Goal: Task Accomplishment & Management: Manage account settings

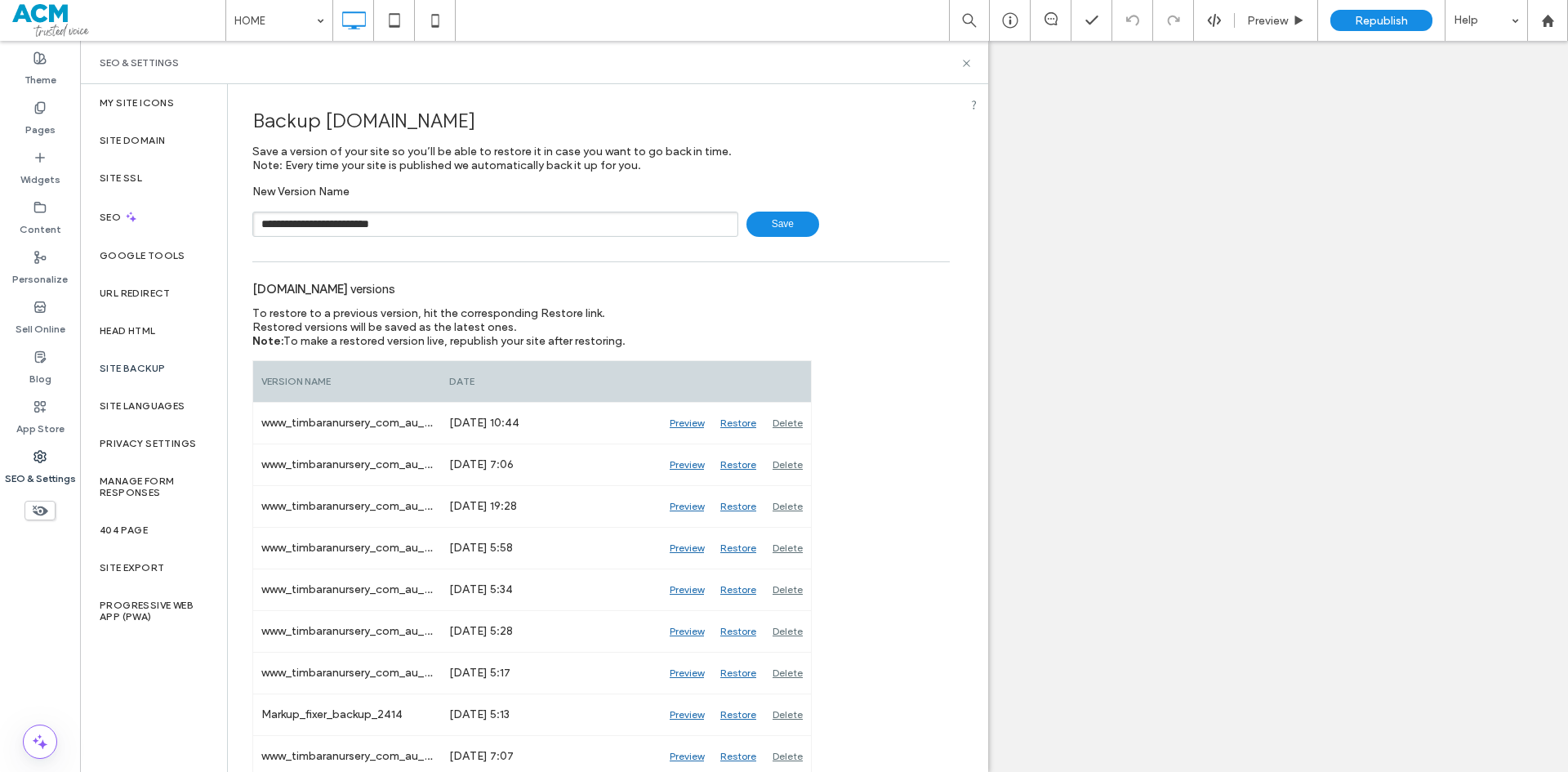
type input "**********"
click at [771, 224] on span "Save" at bounding box center [783, 224] width 73 height 25
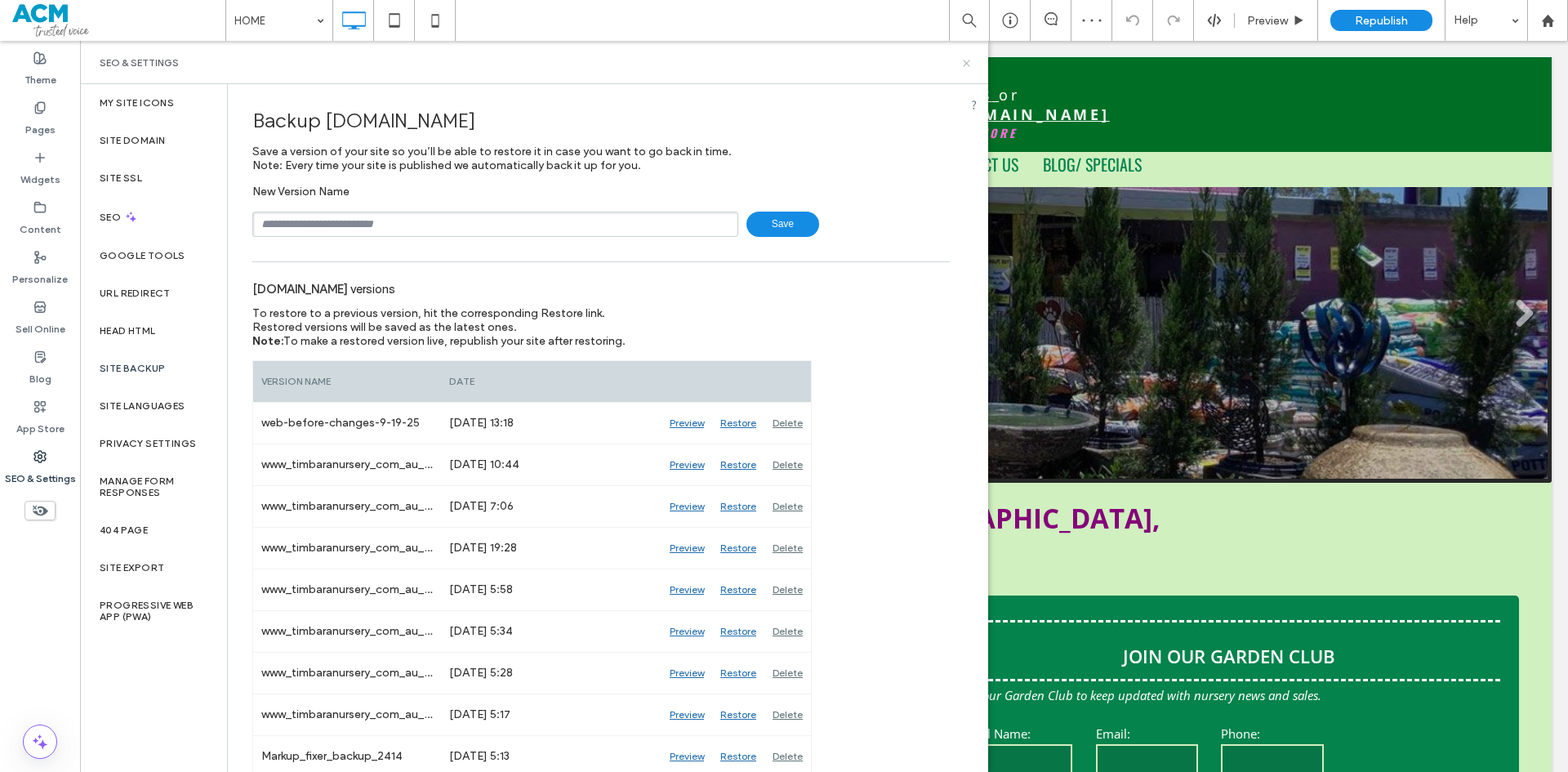
click at [964, 64] on icon at bounding box center [967, 63] width 12 height 12
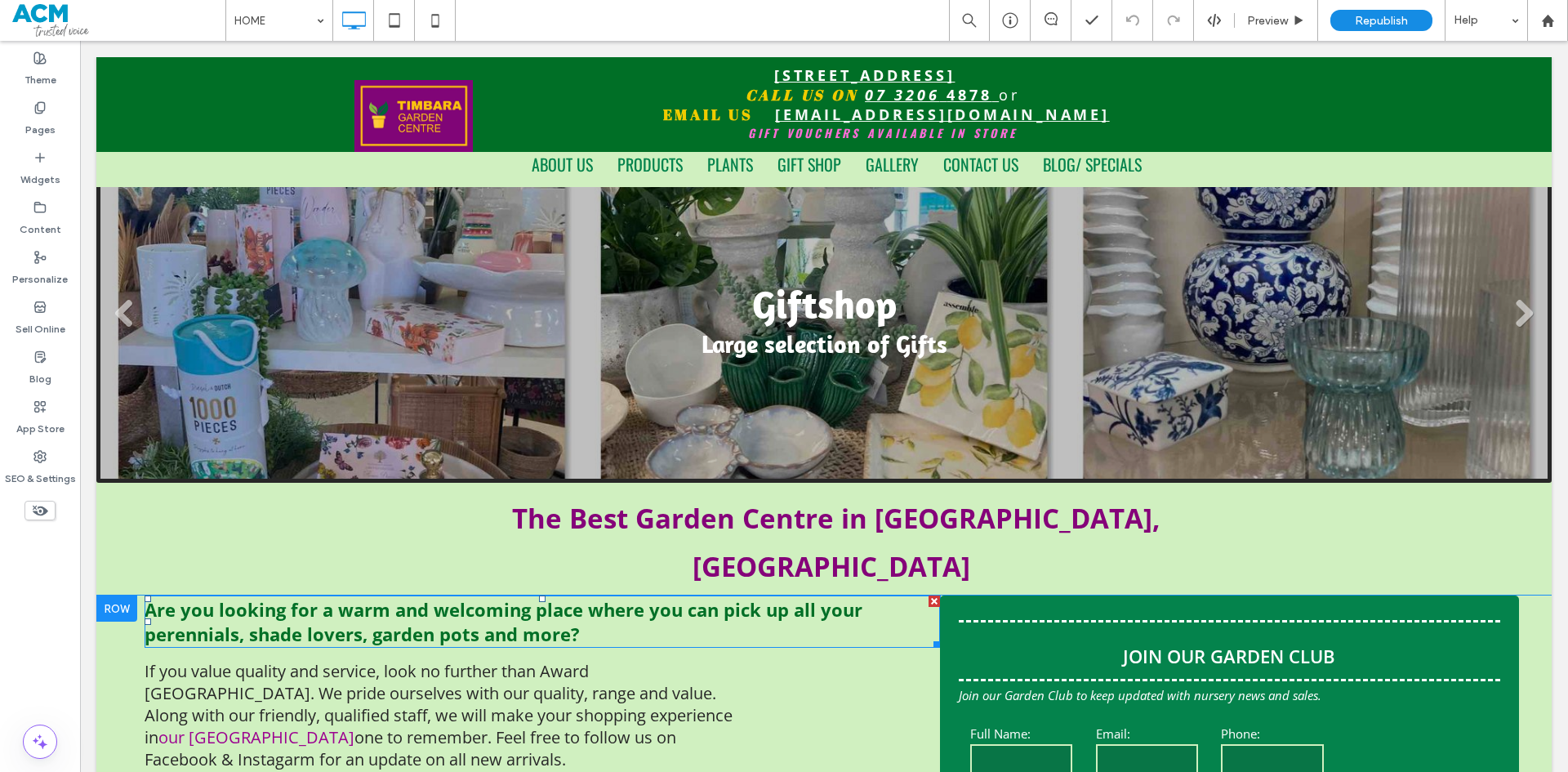
scroll to position [163, 0]
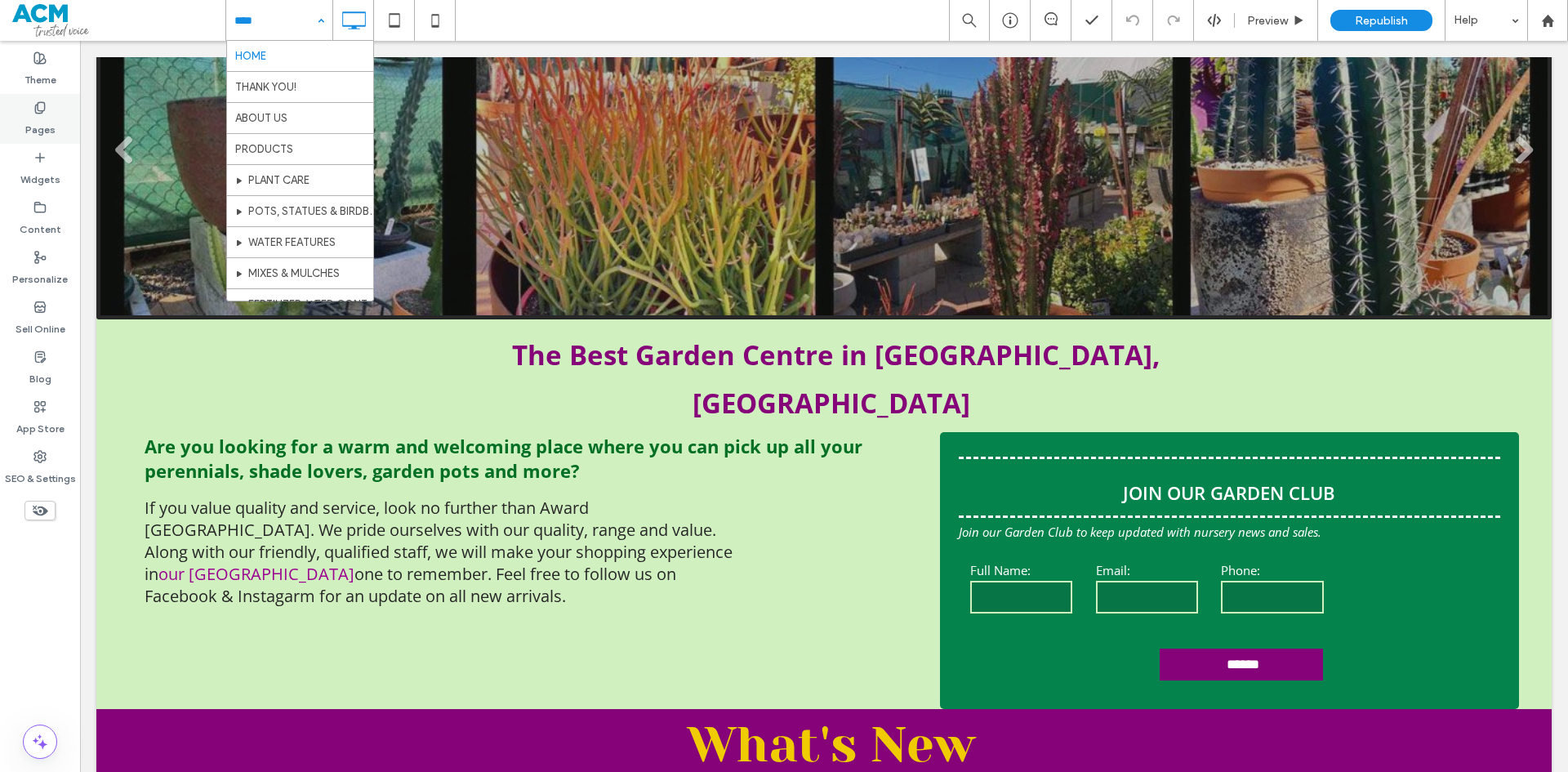
click at [31, 109] on div "Pages" at bounding box center [40, 119] width 80 height 50
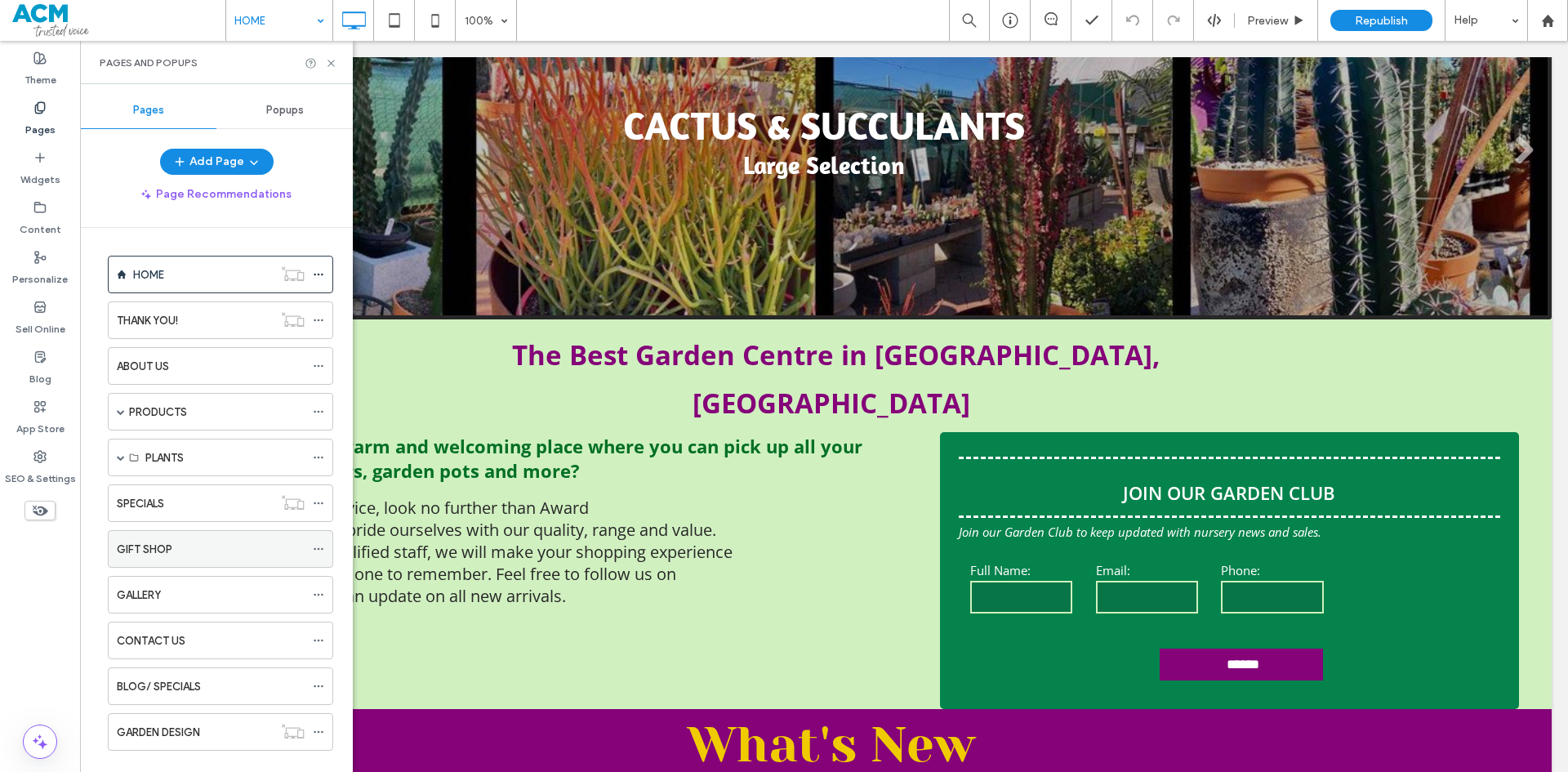
scroll to position [28, 0]
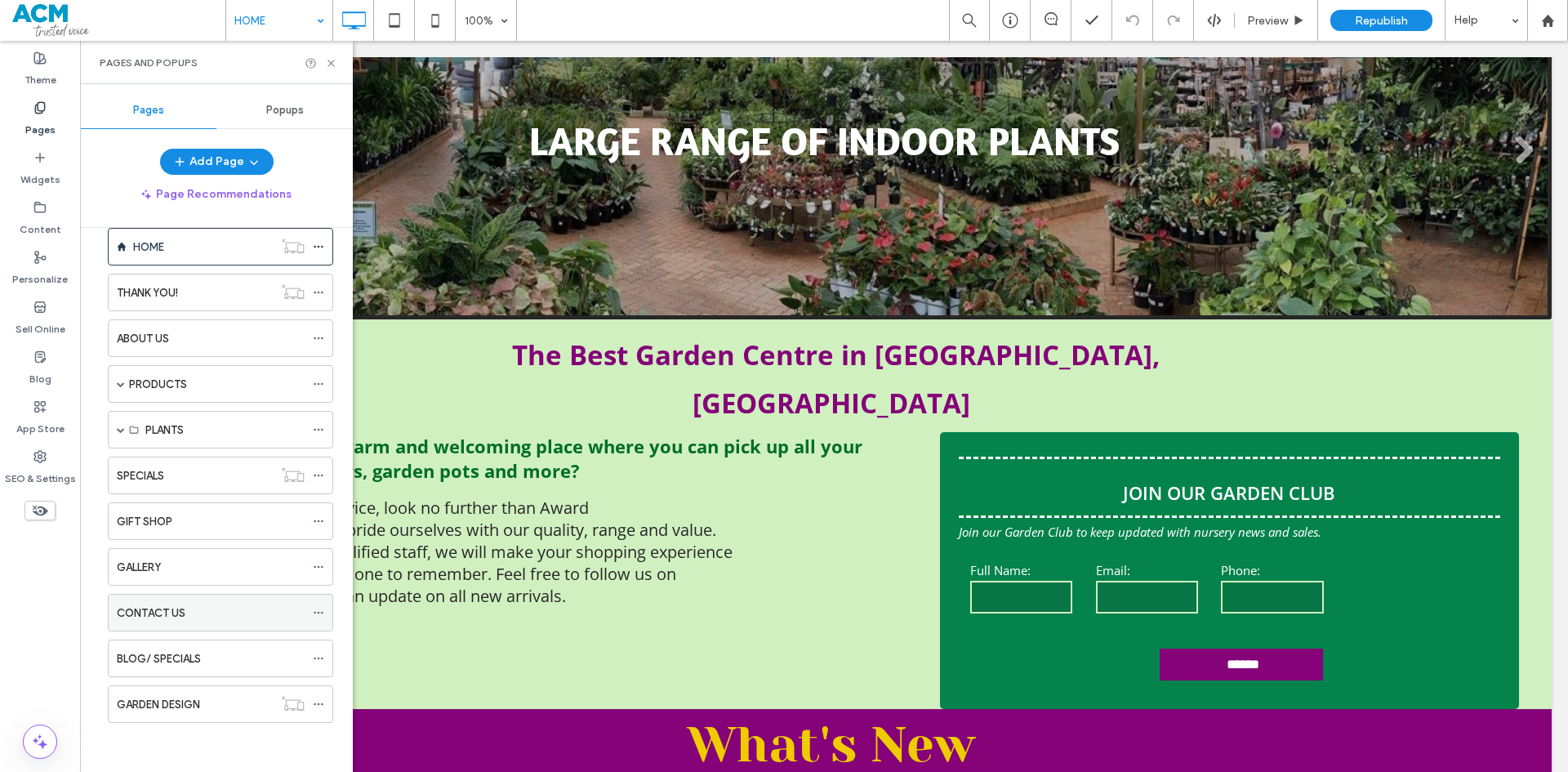
click at [195, 621] on div "CONTACT US" at bounding box center [210, 612] width 188 height 17
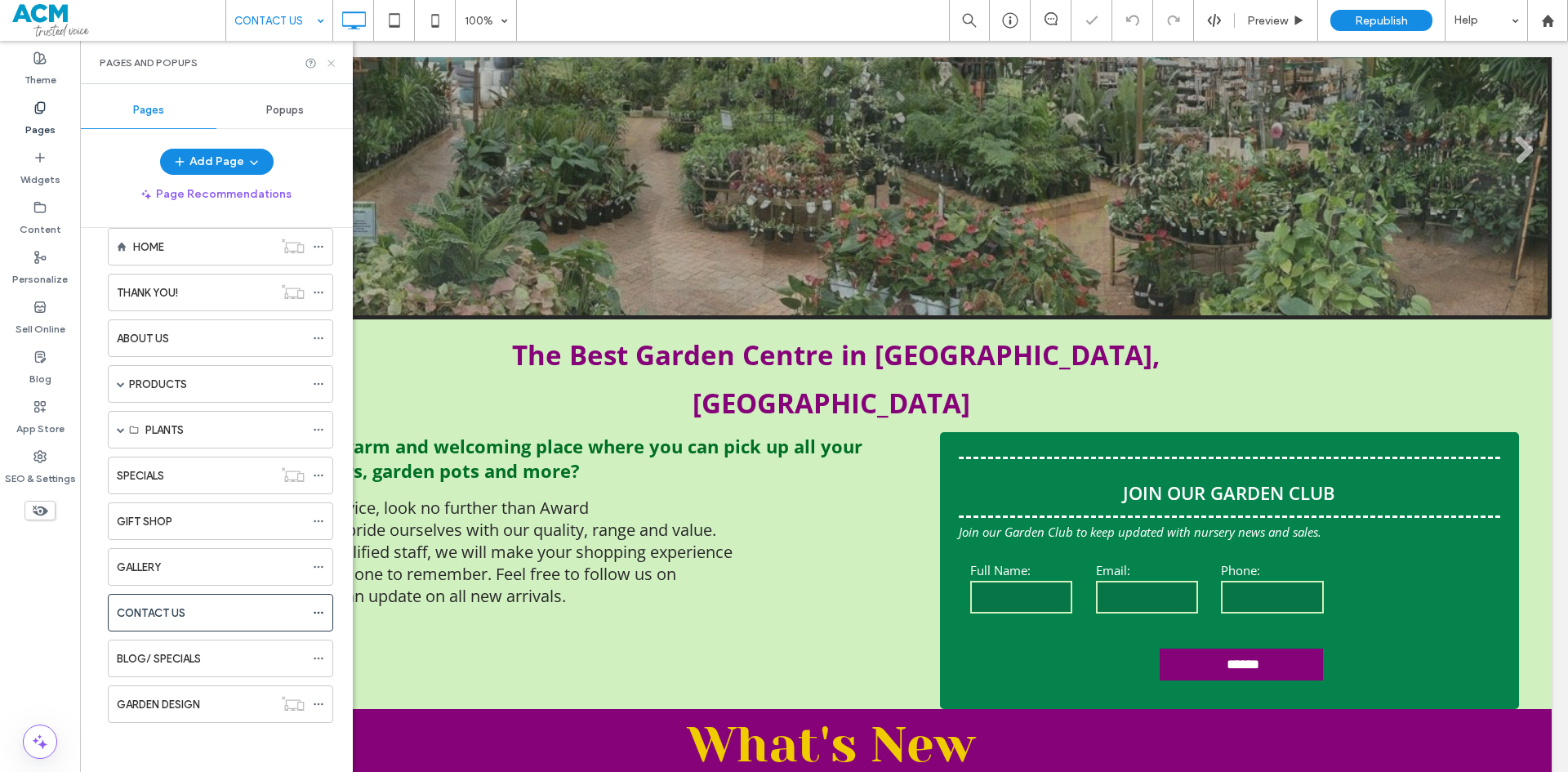
click at [331, 61] on icon at bounding box center [331, 63] width 12 height 12
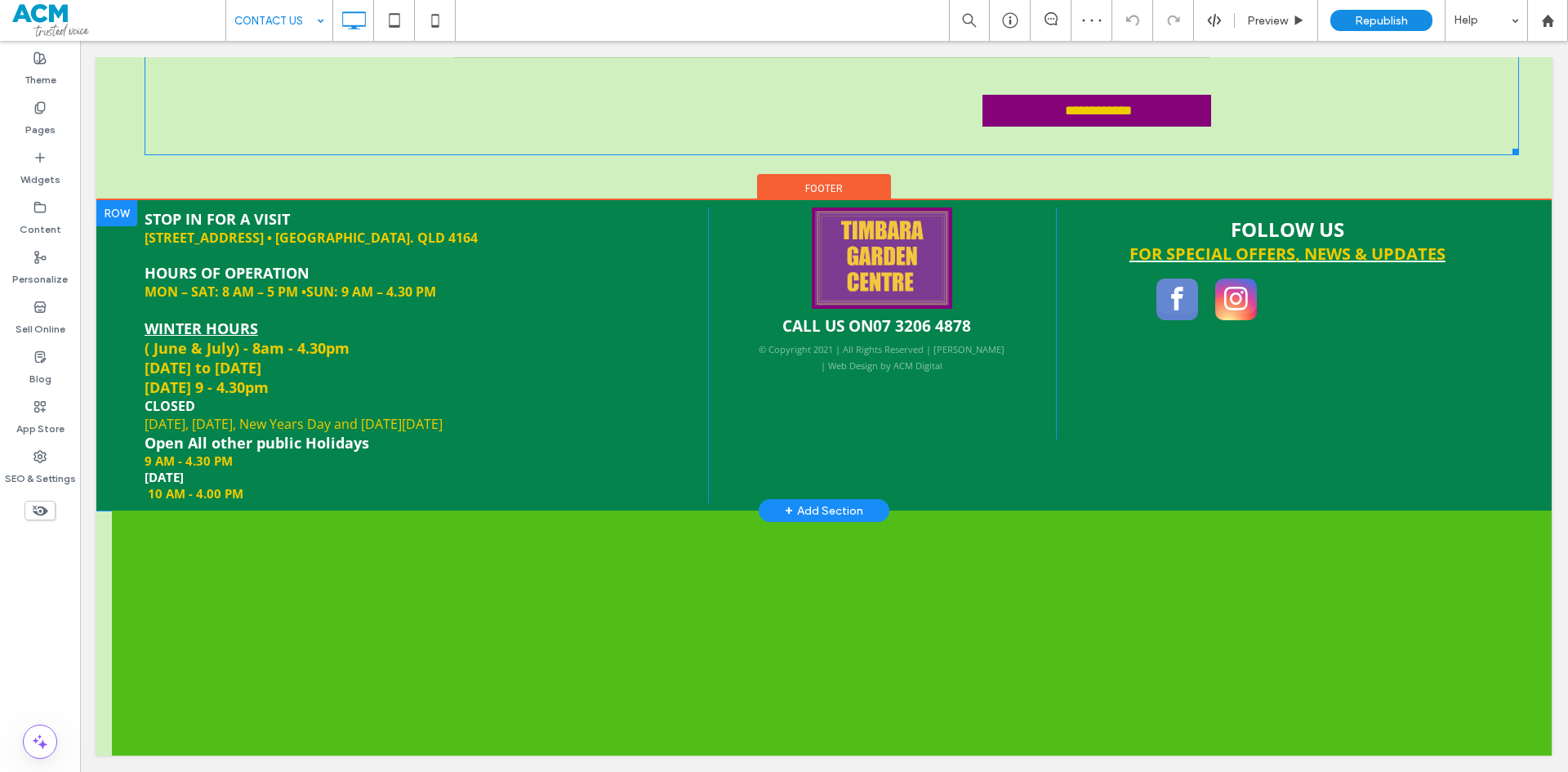
scroll to position [694, 0]
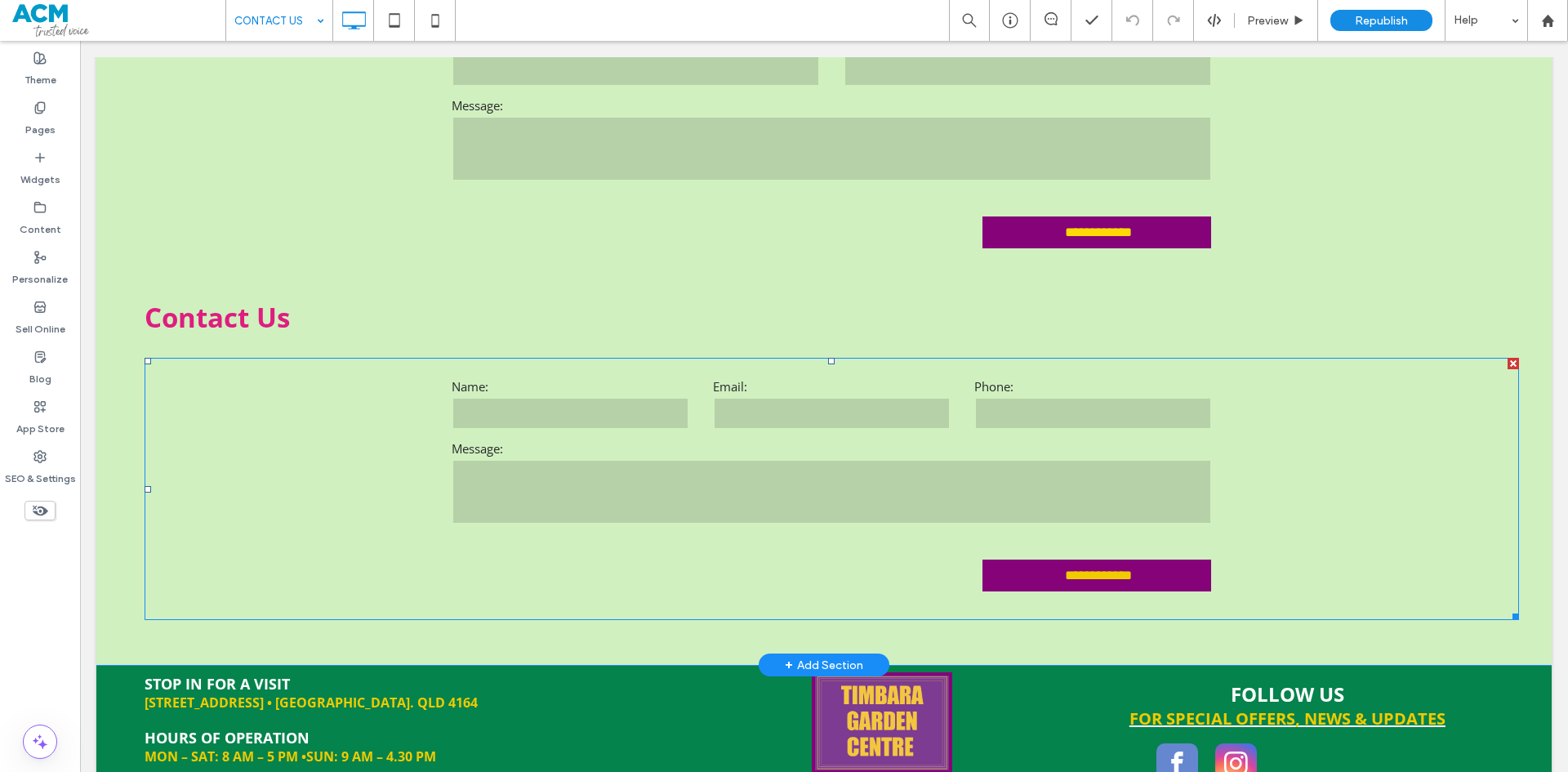
click at [526, 432] on div "Name:" at bounding box center [569, 405] width 261 height 54
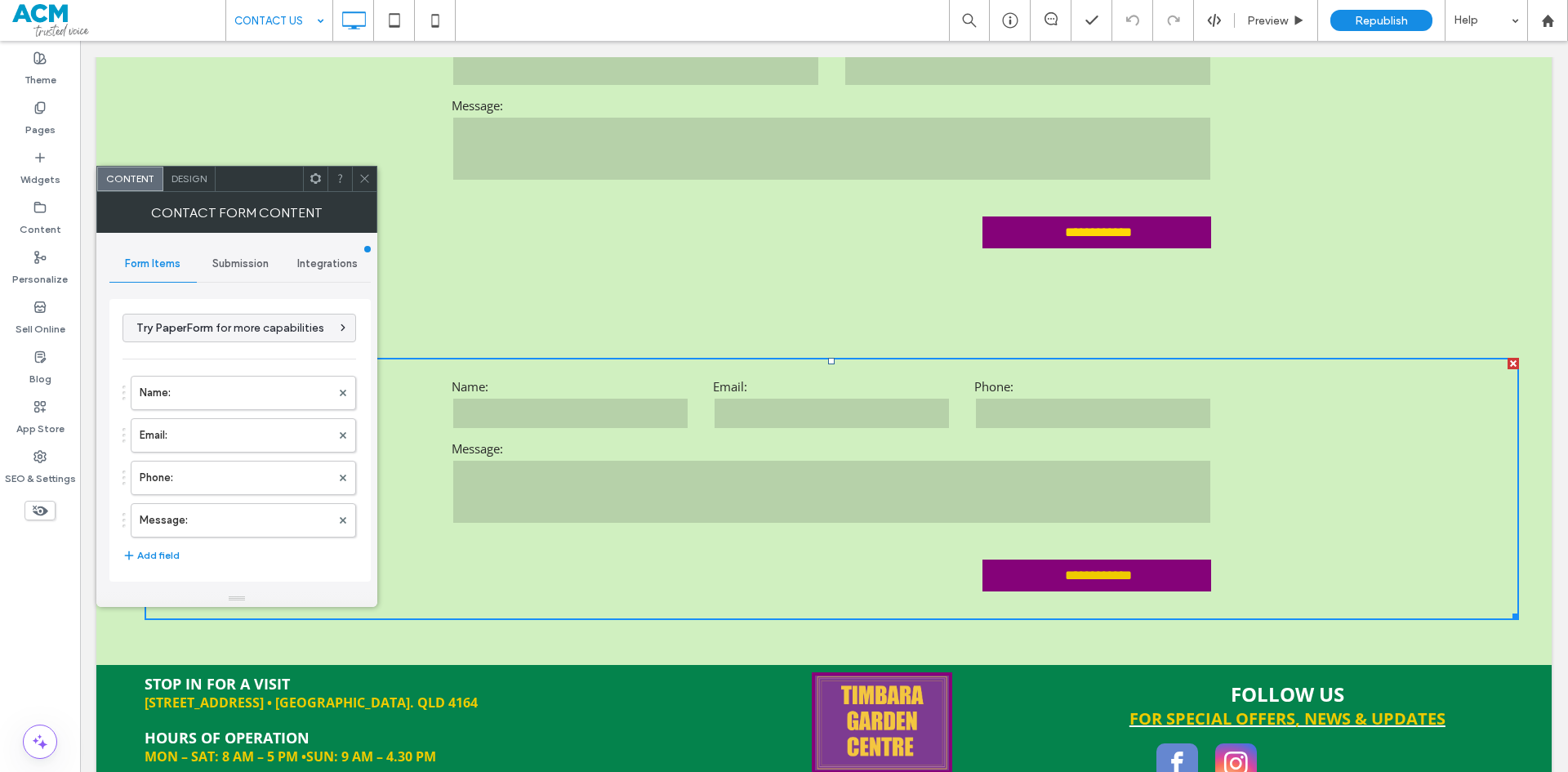
click at [250, 259] on span "Submission" at bounding box center [240, 264] width 56 height 13
click at [248, 353] on label "New submission notification" at bounding box center [241, 341] width 218 height 33
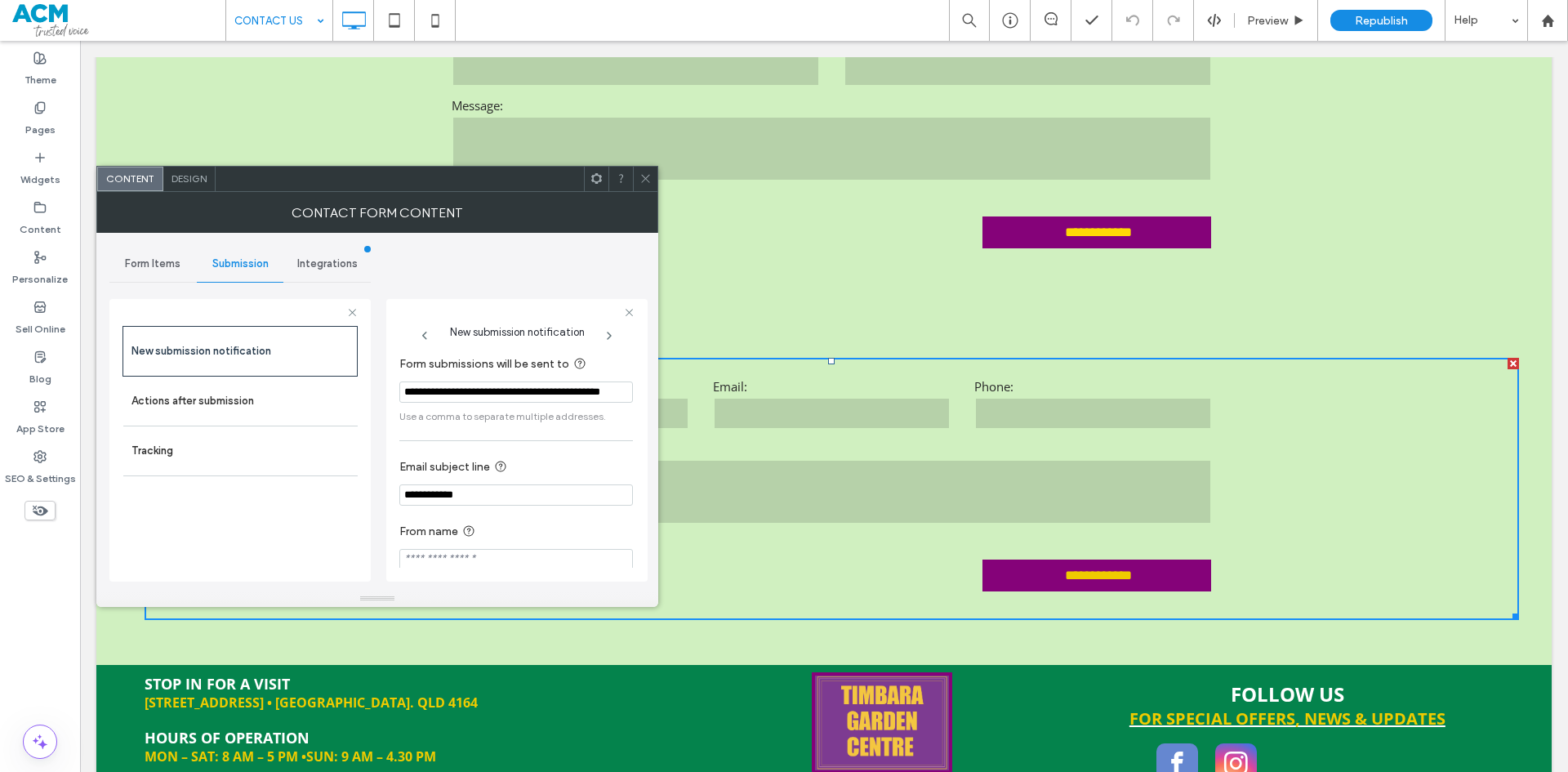
click at [606, 392] on input "**********" at bounding box center [516, 392] width 233 height 21
click at [648, 180] on icon at bounding box center [646, 178] width 12 height 12
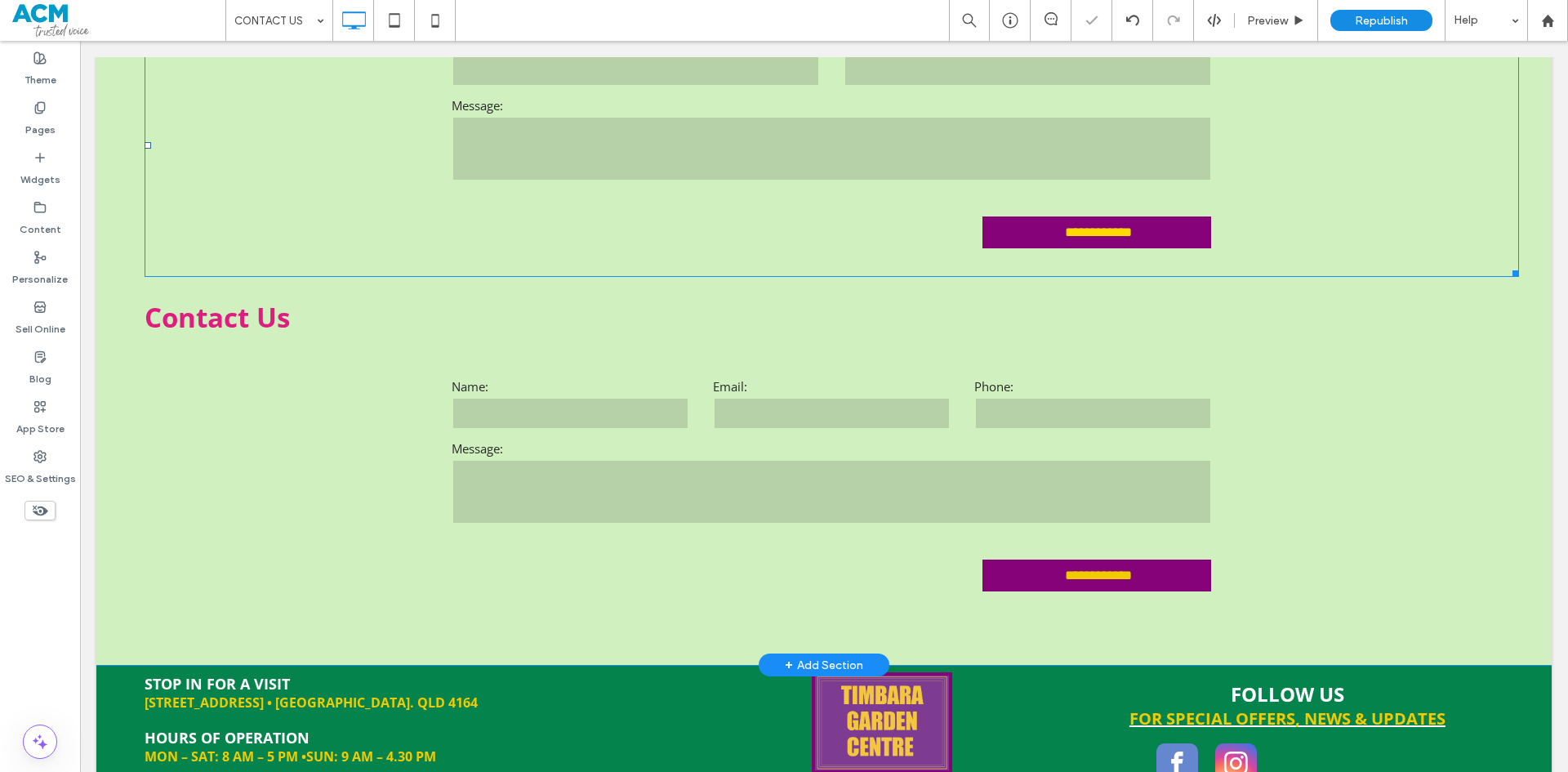
click at [643, 172] on textarea at bounding box center [832, 148] width 761 height 65
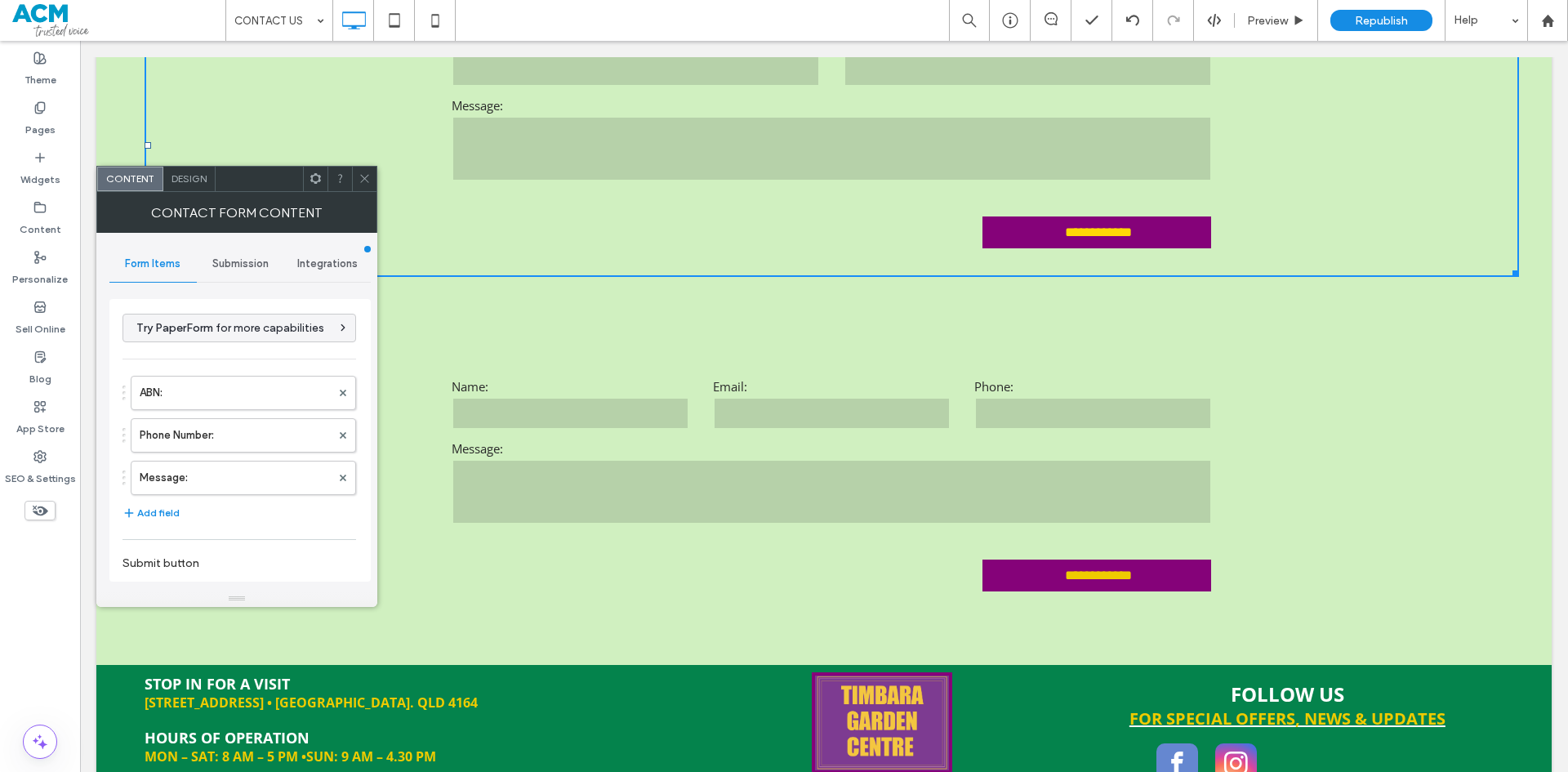
click at [227, 260] on span "Submission" at bounding box center [240, 264] width 56 height 13
click at [266, 336] on label "New submission notification" at bounding box center [241, 341] width 218 height 33
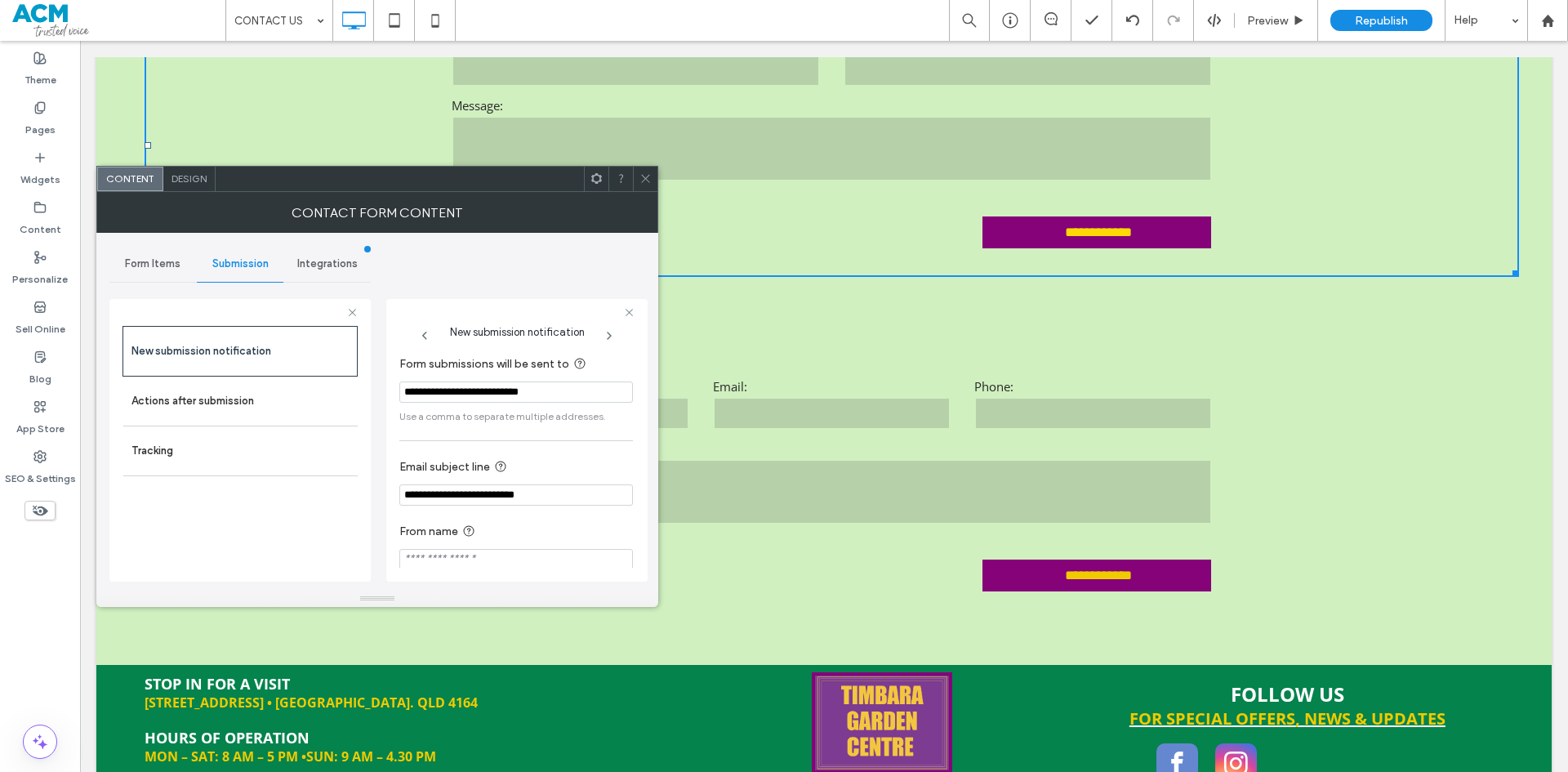
click at [565, 398] on input "**********" at bounding box center [516, 392] width 233 height 21
type input "**********"
click at [583, 424] on span "Use a comma to separate multiple addresses." at bounding box center [516, 416] width 233 height 15
click at [645, 182] on icon at bounding box center [646, 178] width 12 height 12
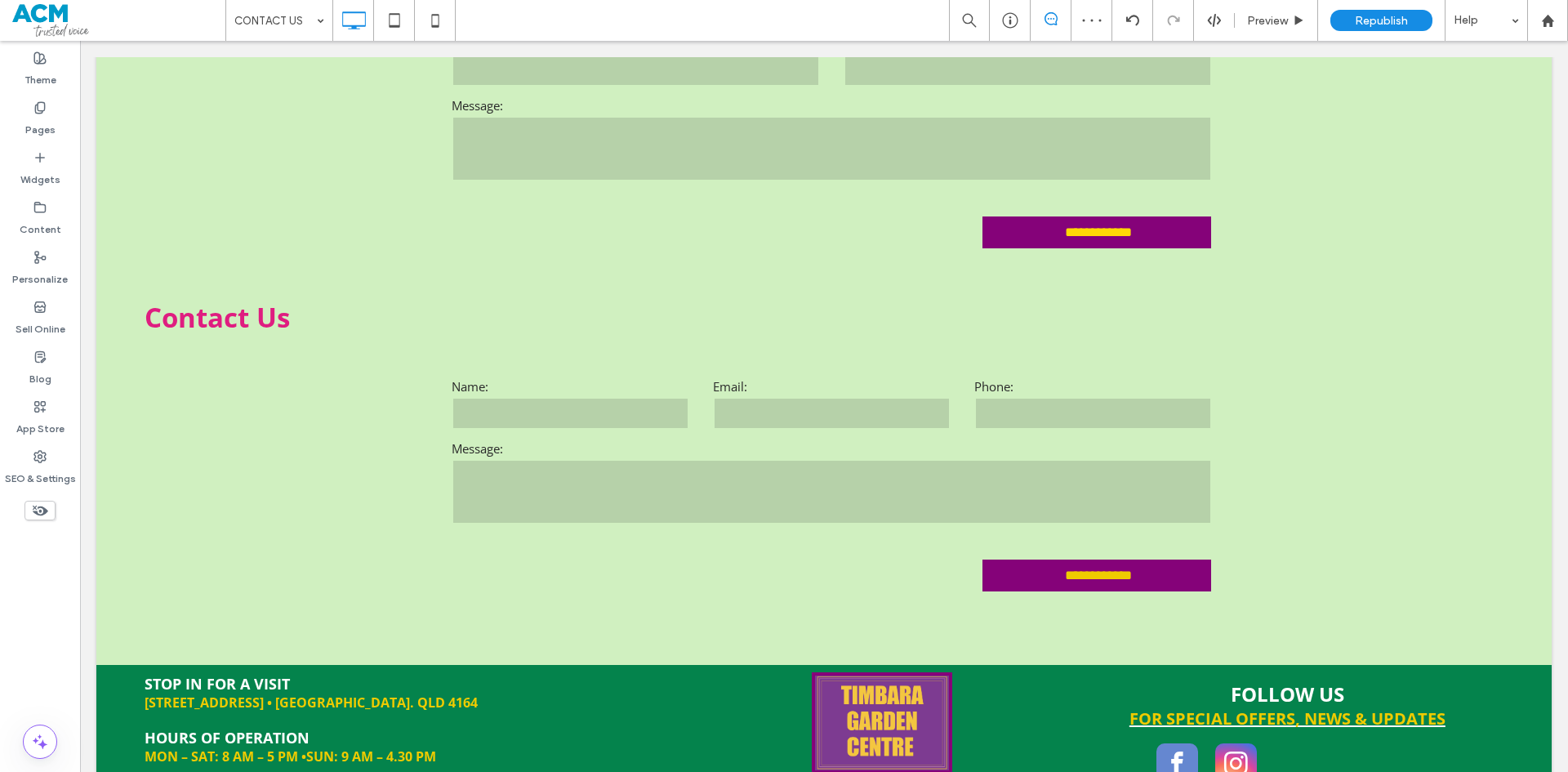
click at [1053, 23] on icon at bounding box center [1051, 19] width 13 height 13
click at [1013, 23] on icon at bounding box center [1010, 21] width 16 height 16
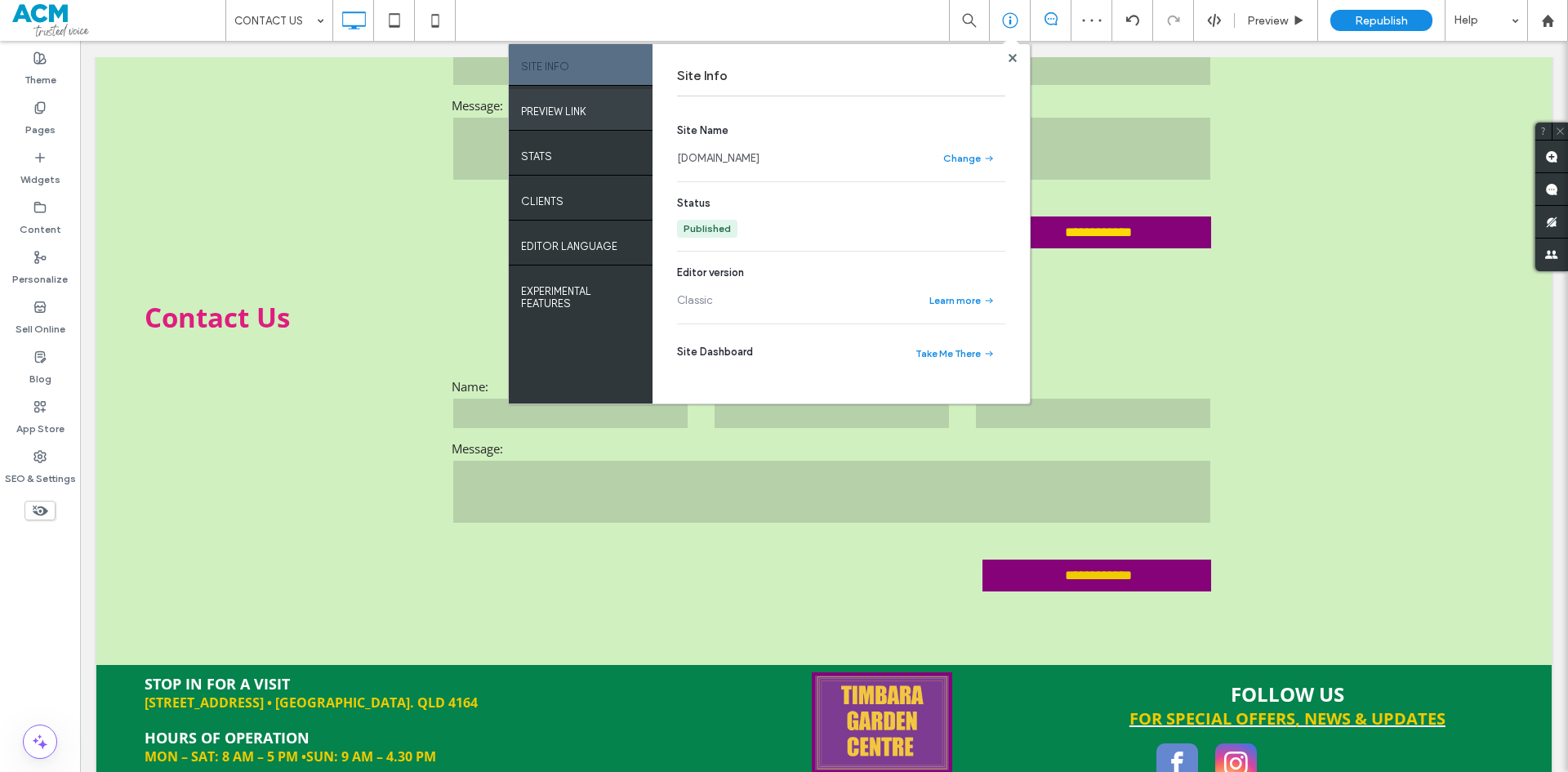
click at [587, 111] on div "PREVIEW LINK" at bounding box center [580, 110] width 143 height 41
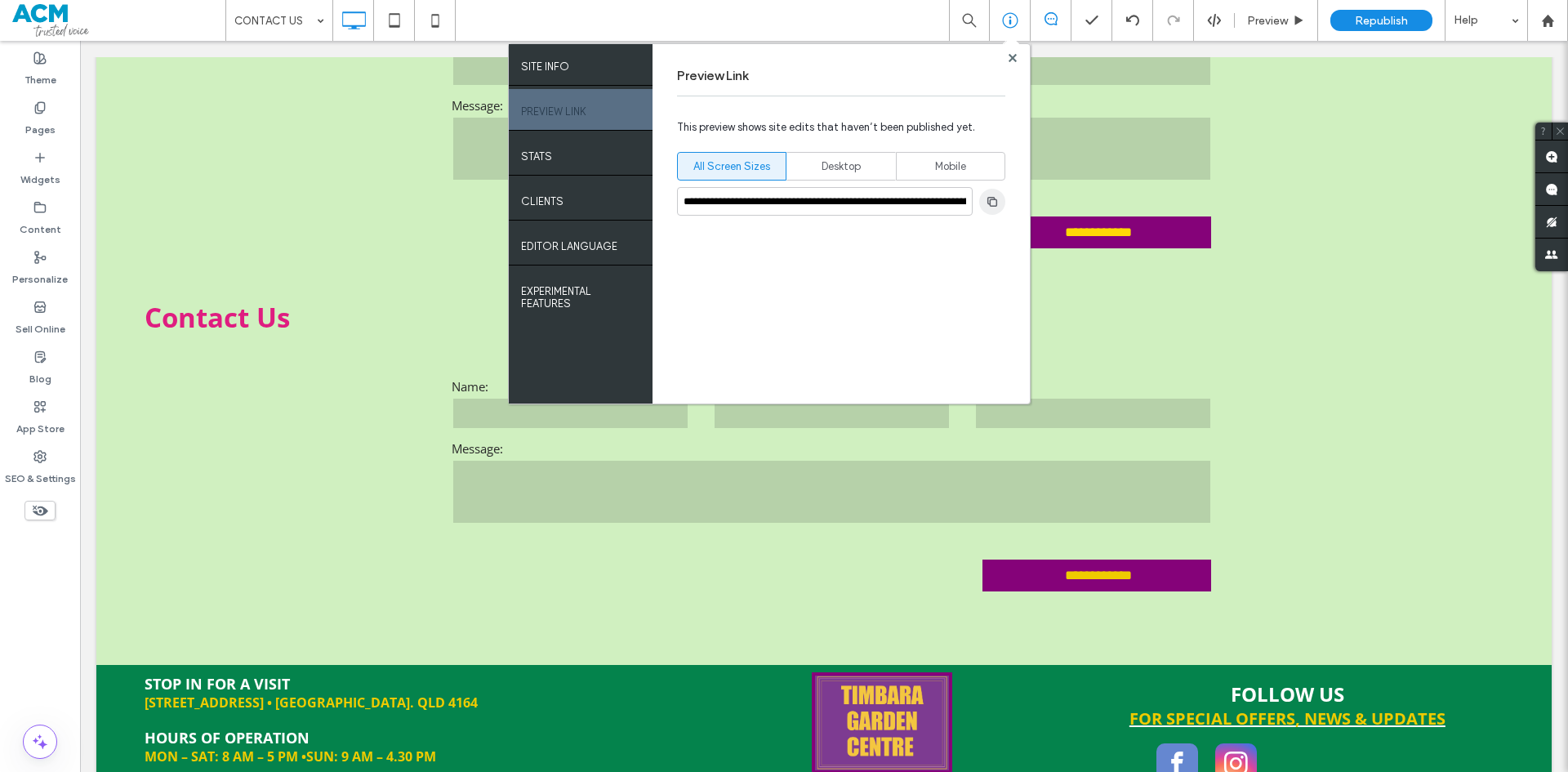
click at [991, 206] on use "button" at bounding box center [992, 201] width 10 height 10
click at [1014, 65] on div "**********" at bounding box center [842, 224] width 378 height 359
click at [1013, 64] on div "**********" at bounding box center [842, 224] width 378 height 359
click at [1013, 56] on use at bounding box center [1011, 57] width 8 height 8
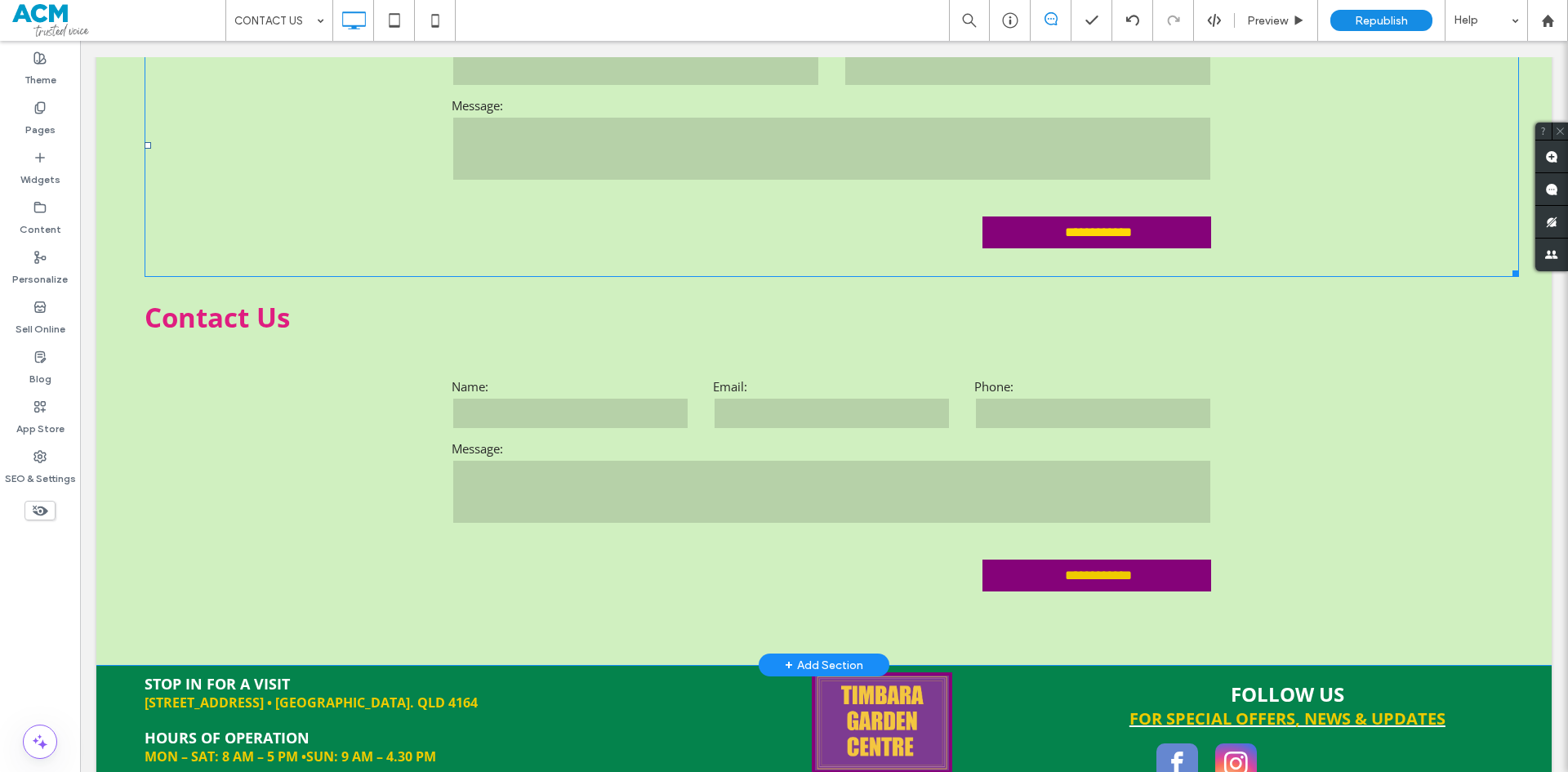
click at [878, 158] on textarea at bounding box center [832, 148] width 761 height 65
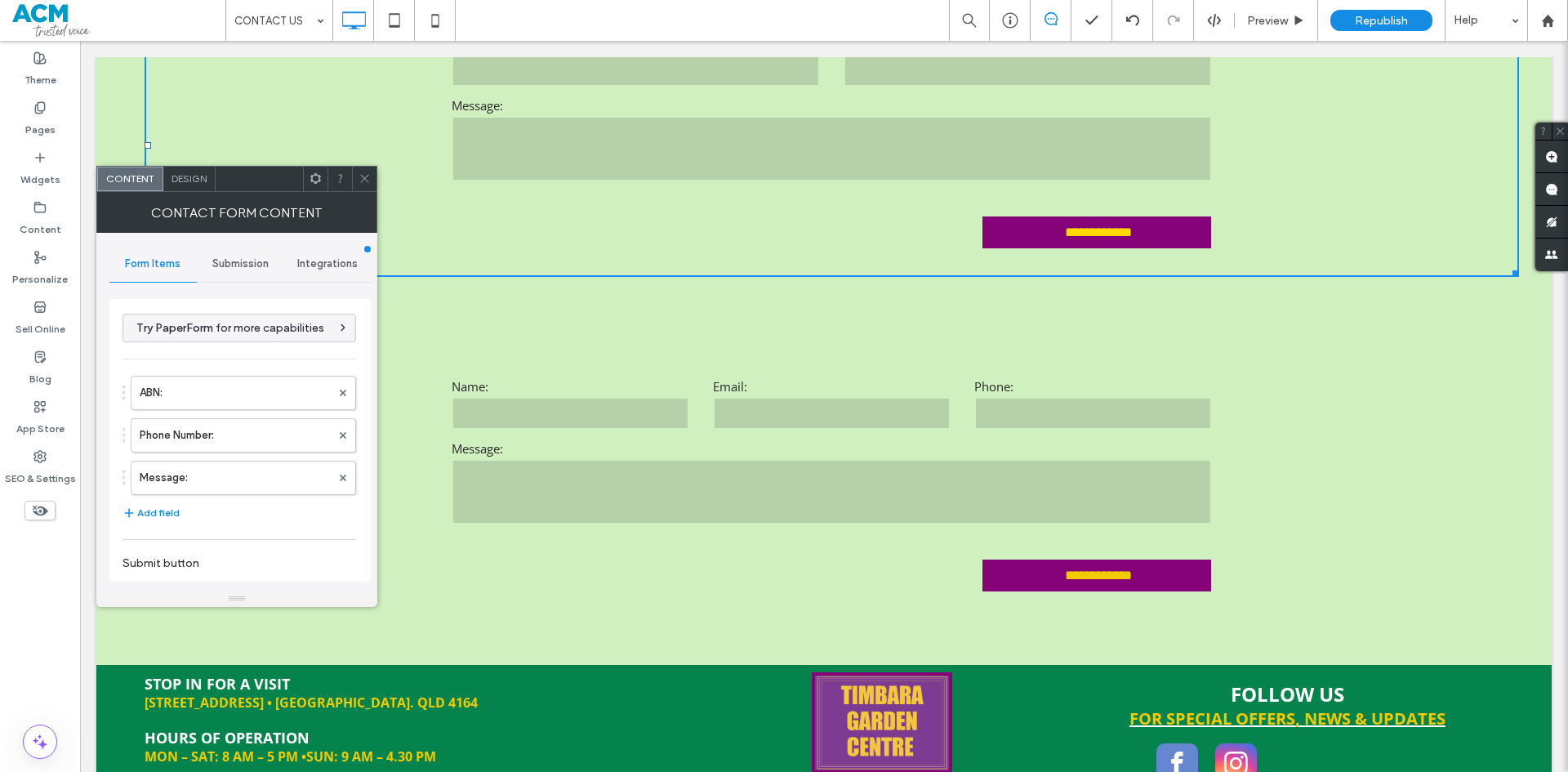
click at [225, 260] on span "Submission" at bounding box center [240, 264] width 56 height 13
click at [242, 351] on label "New submission notification" at bounding box center [241, 341] width 218 height 33
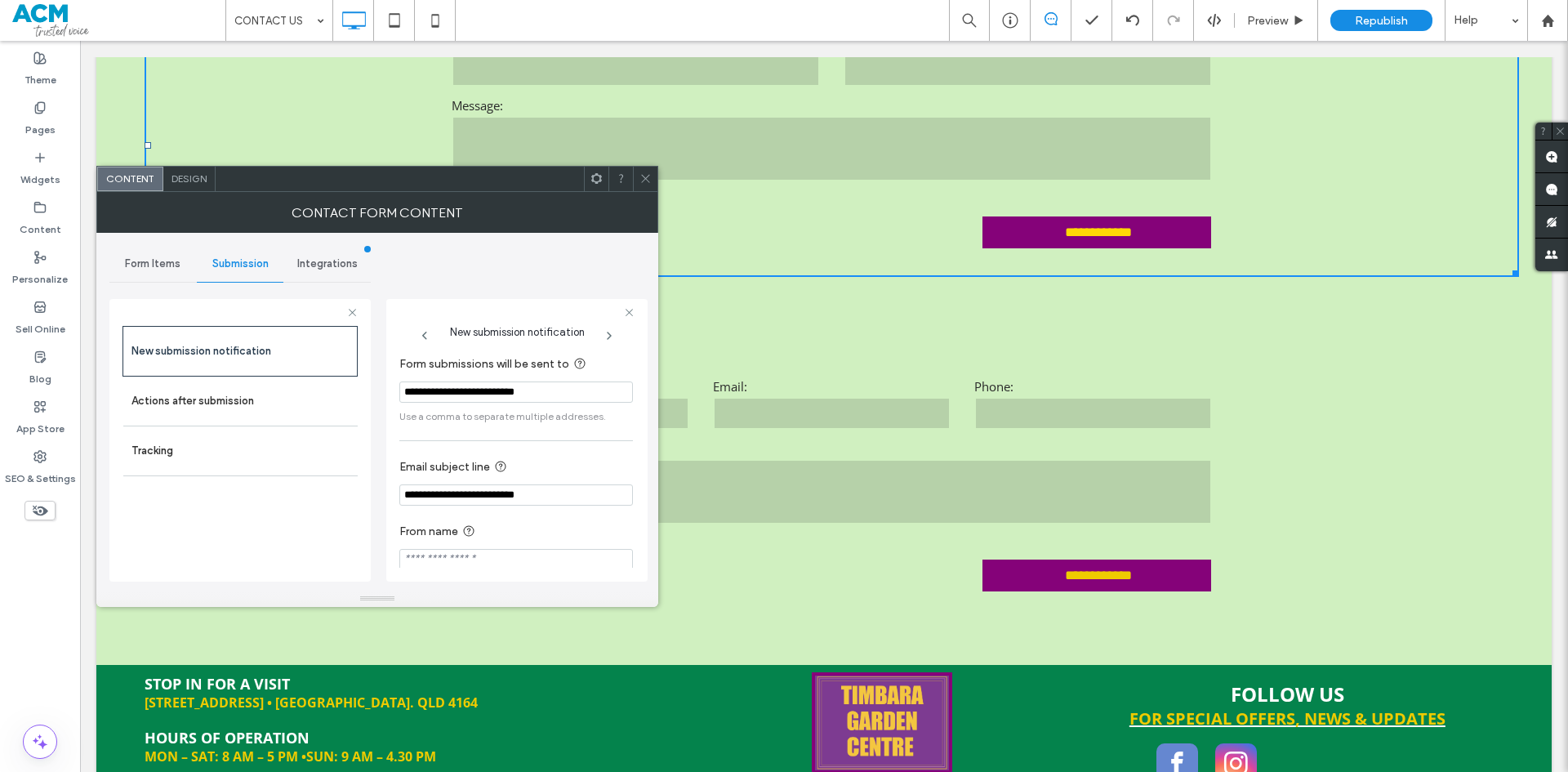
click at [650, 178] on icon at bounding box center [646, 178] width 12 height 12
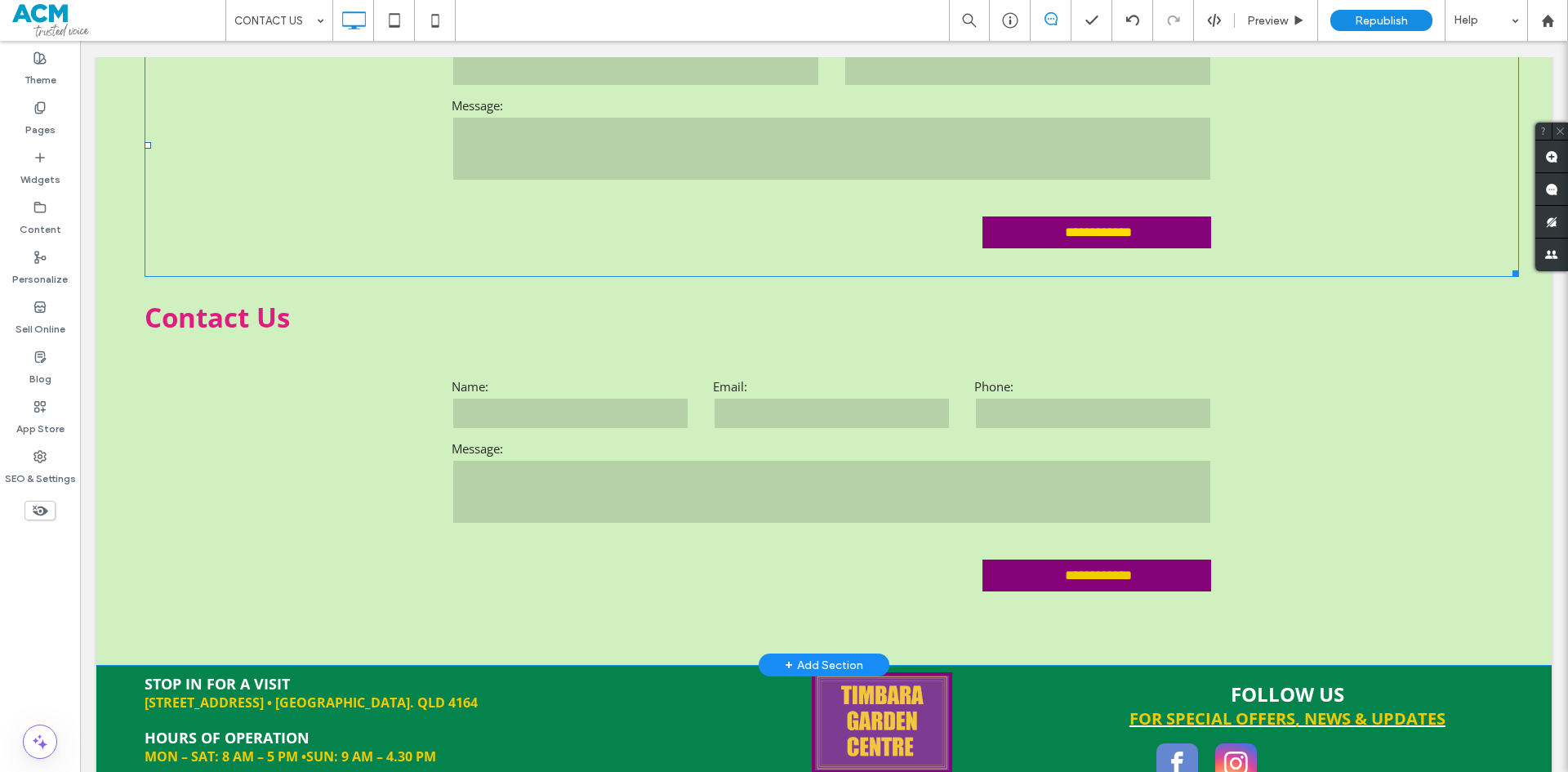
click at [610, 204] on form "**********" at bounding box center [831, 146] width 784 height 262
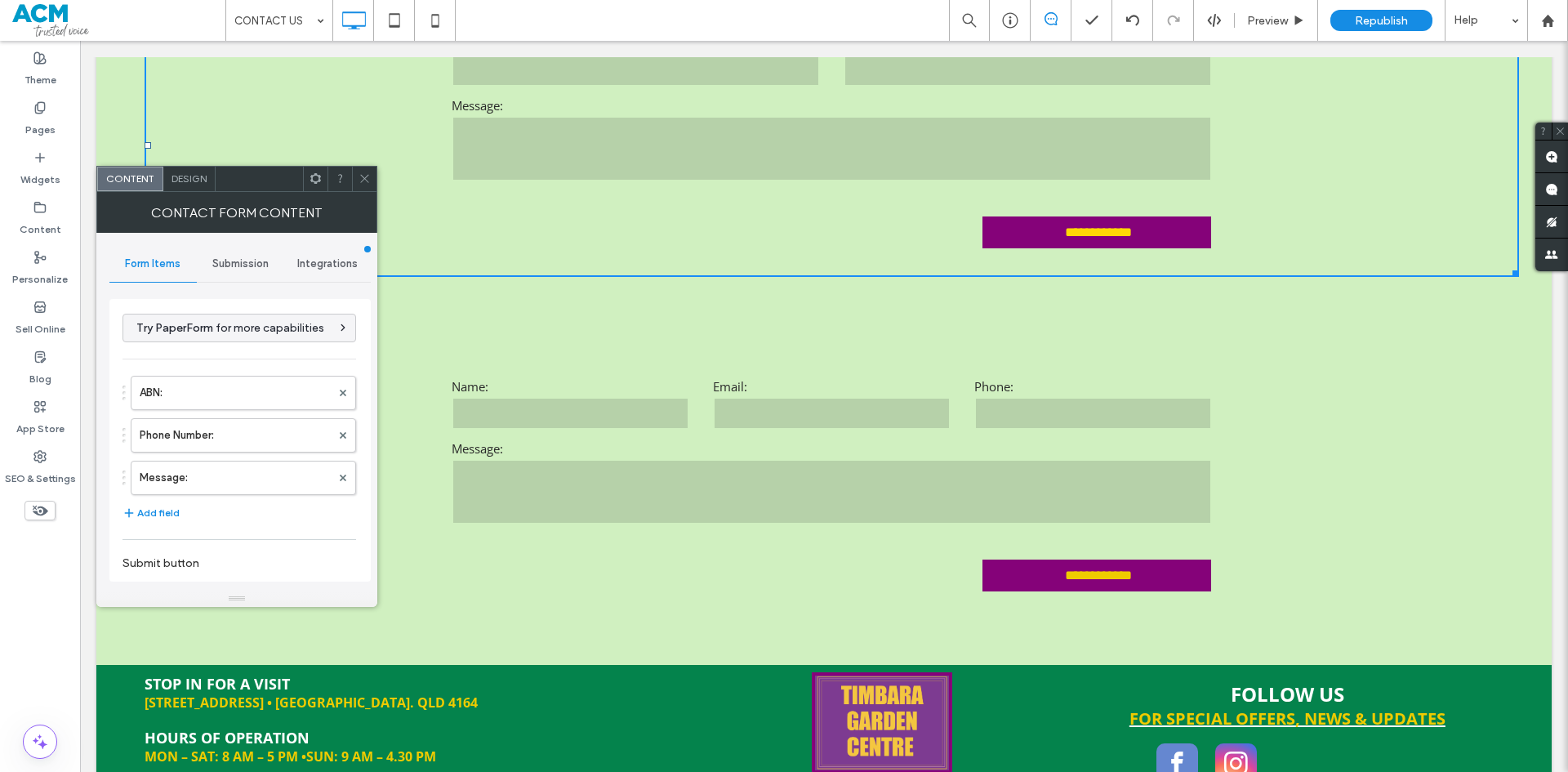
click at [238, 272] on div "Submission" at bounding box center [241, 264] width 87 height 36
click at [270, 353] on label "New submission notification" at bounding box center [241, 341] width 218 height 33
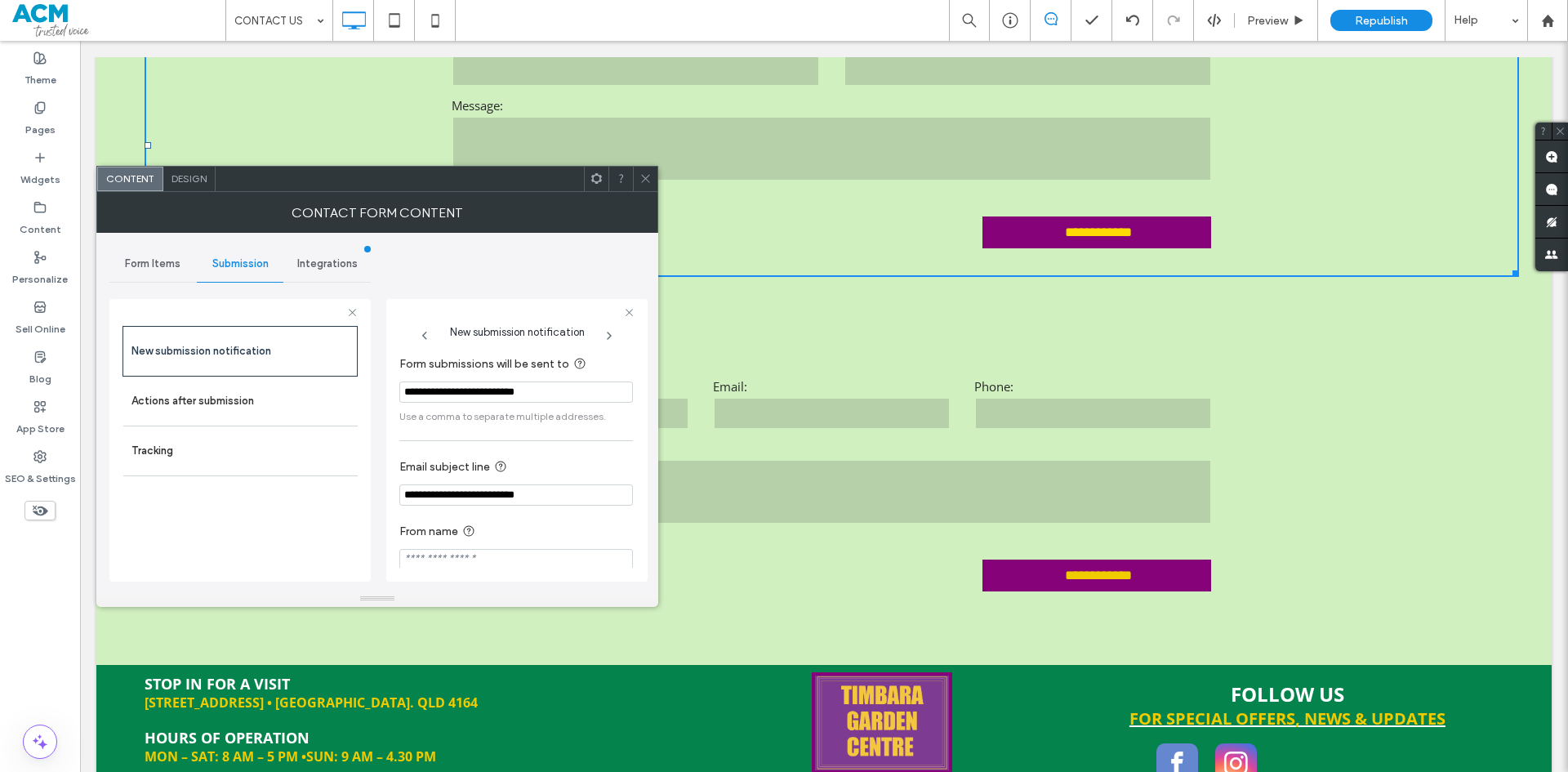
click at [442, 403] on input "**********" at bounding box center [516, 392] width 233 height 21
paste input "Form submissions will be sent to"
type input "**********"
click at [645, 189] on span at bounding box center [646, 179] width 12 height 25
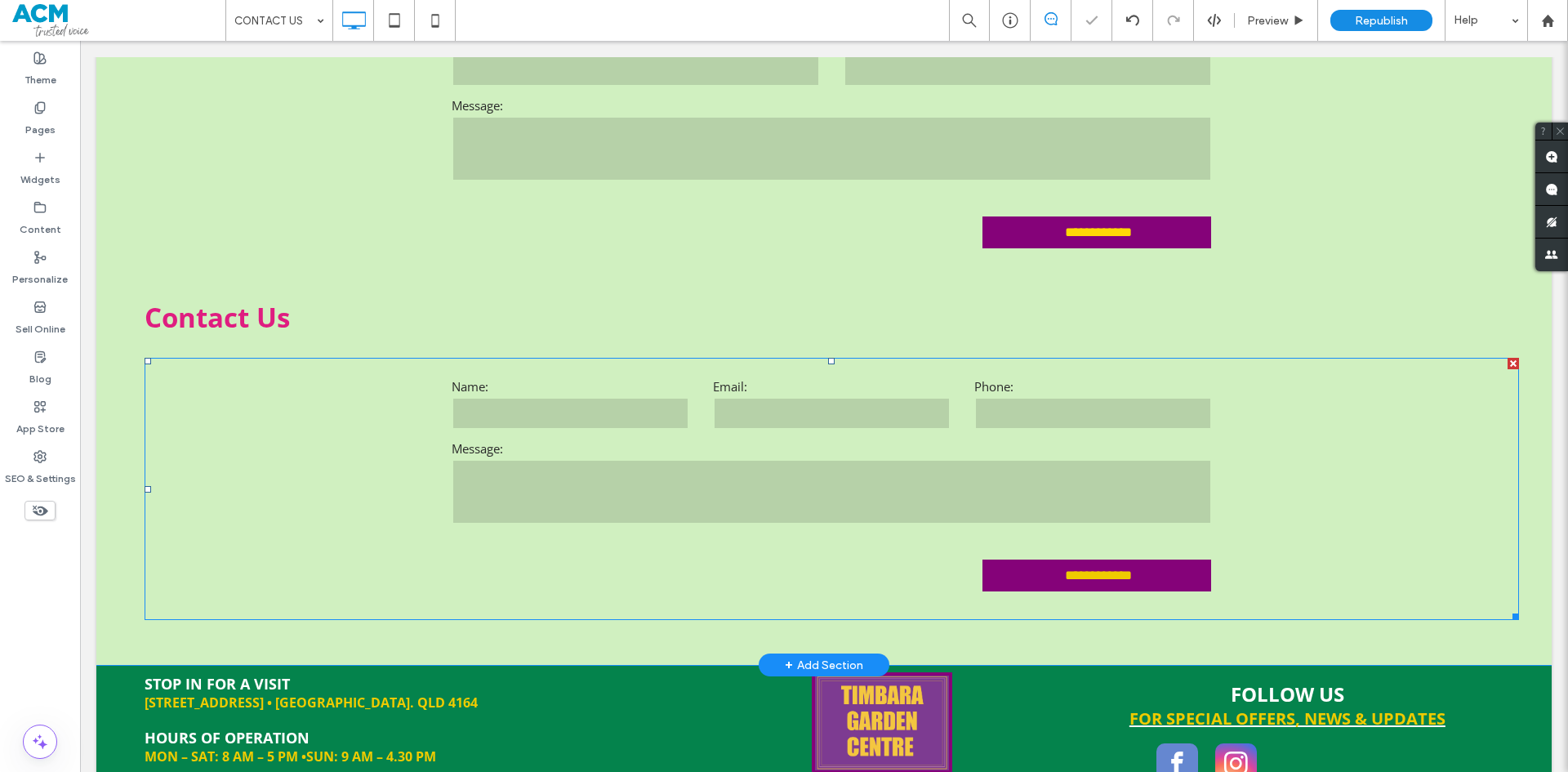
click at [619, 489] on textarea at bounding box center [832, 491] width 761 height 65
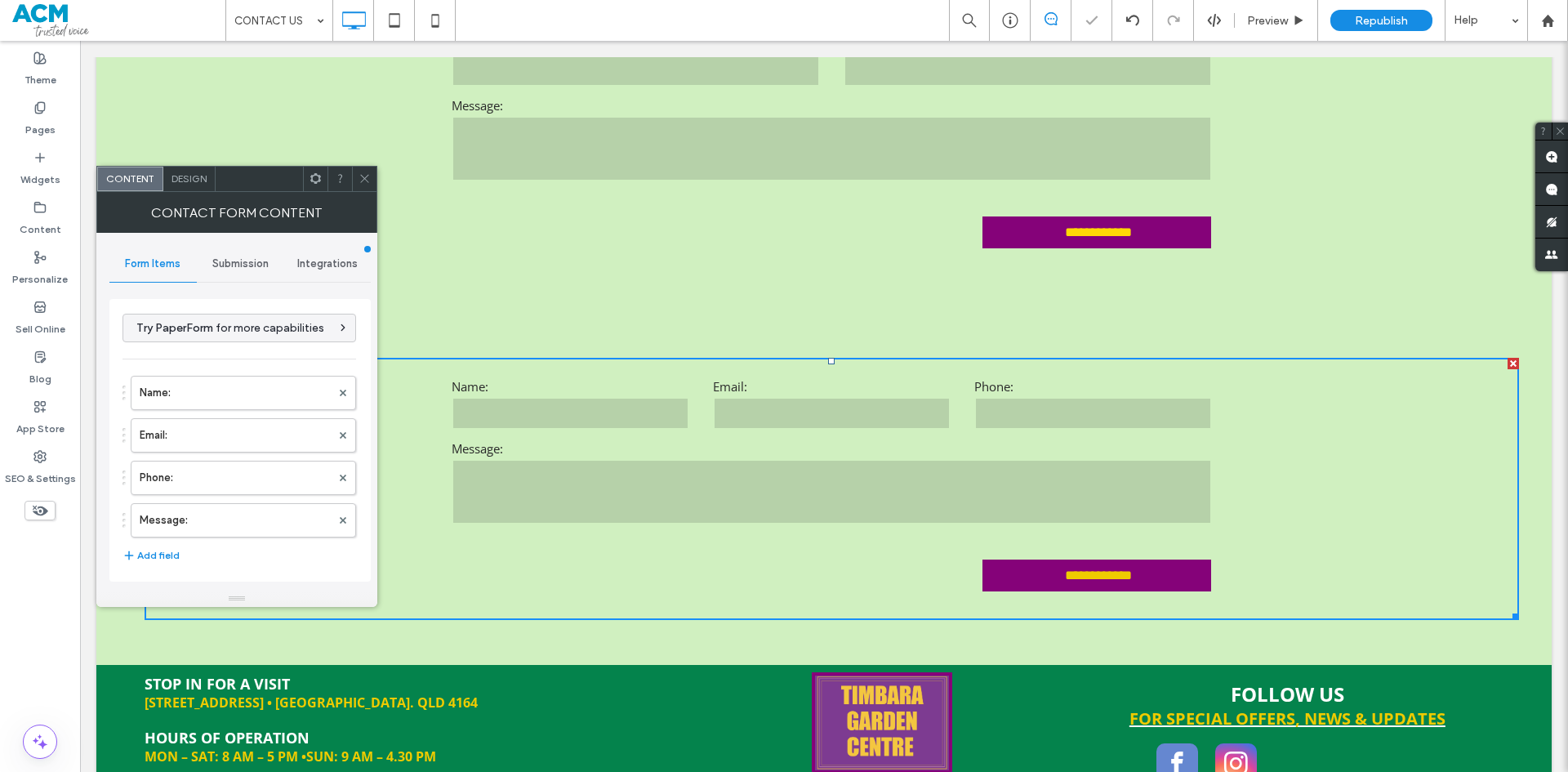
click at [259, 267] on span "Submission" at bounding box center [240, 264] width 56 height 13
click at [285, 350] on label "New submission notification" at bounding box center [241, 341] width 218 height 33
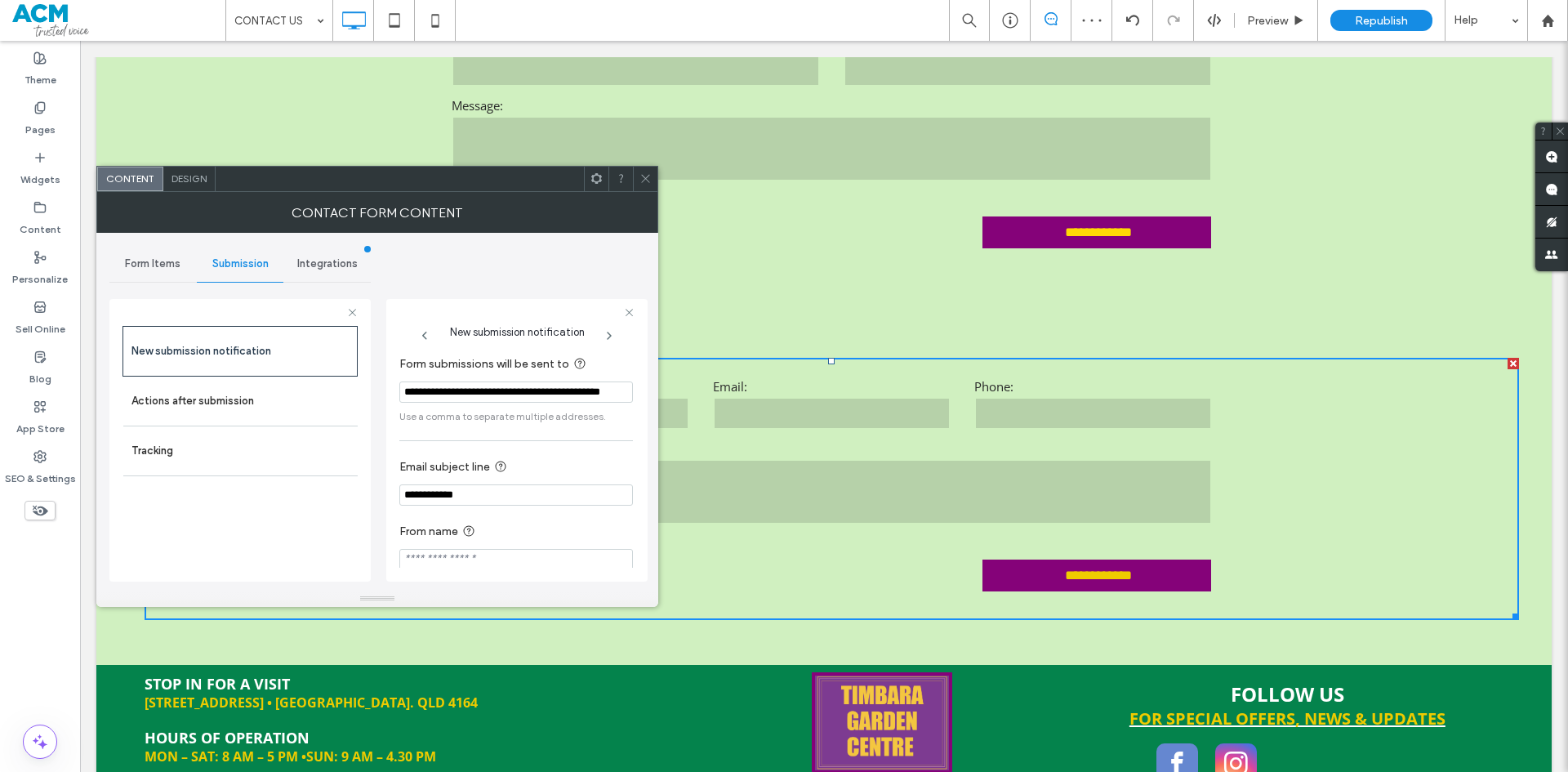
click at [437, 396] on input "**********" at bounding box center [516, 392] width 233 height 21
paste input "Form submissions will be sent to"
type input "**********"
click at [624, 443] on div "**********" at bounding box center [516, 463] width 233 height 232
click at [638, 178] on div at bounding box center [646, 179] width 25 height 25
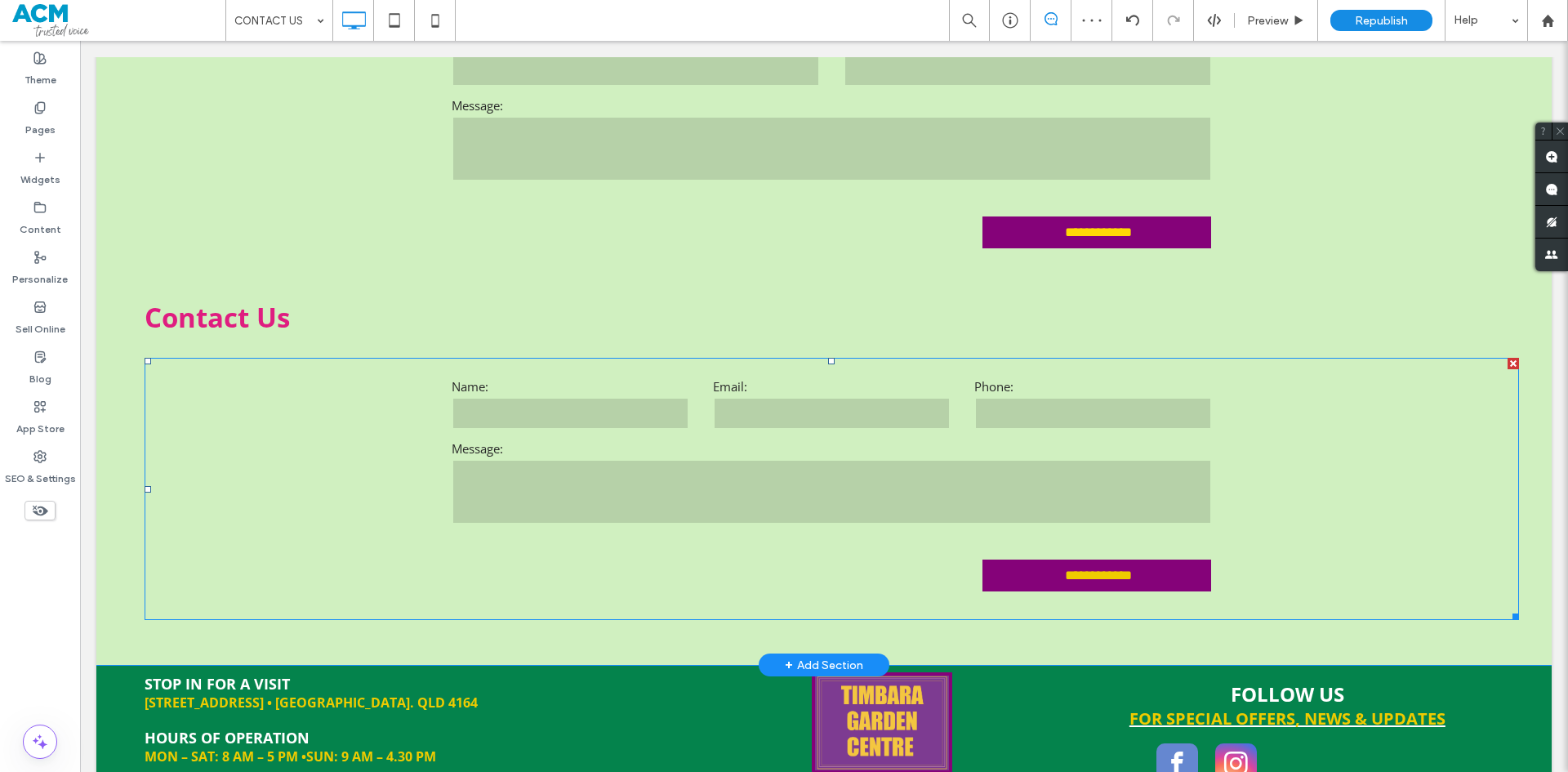
scroll to position [368, 0]
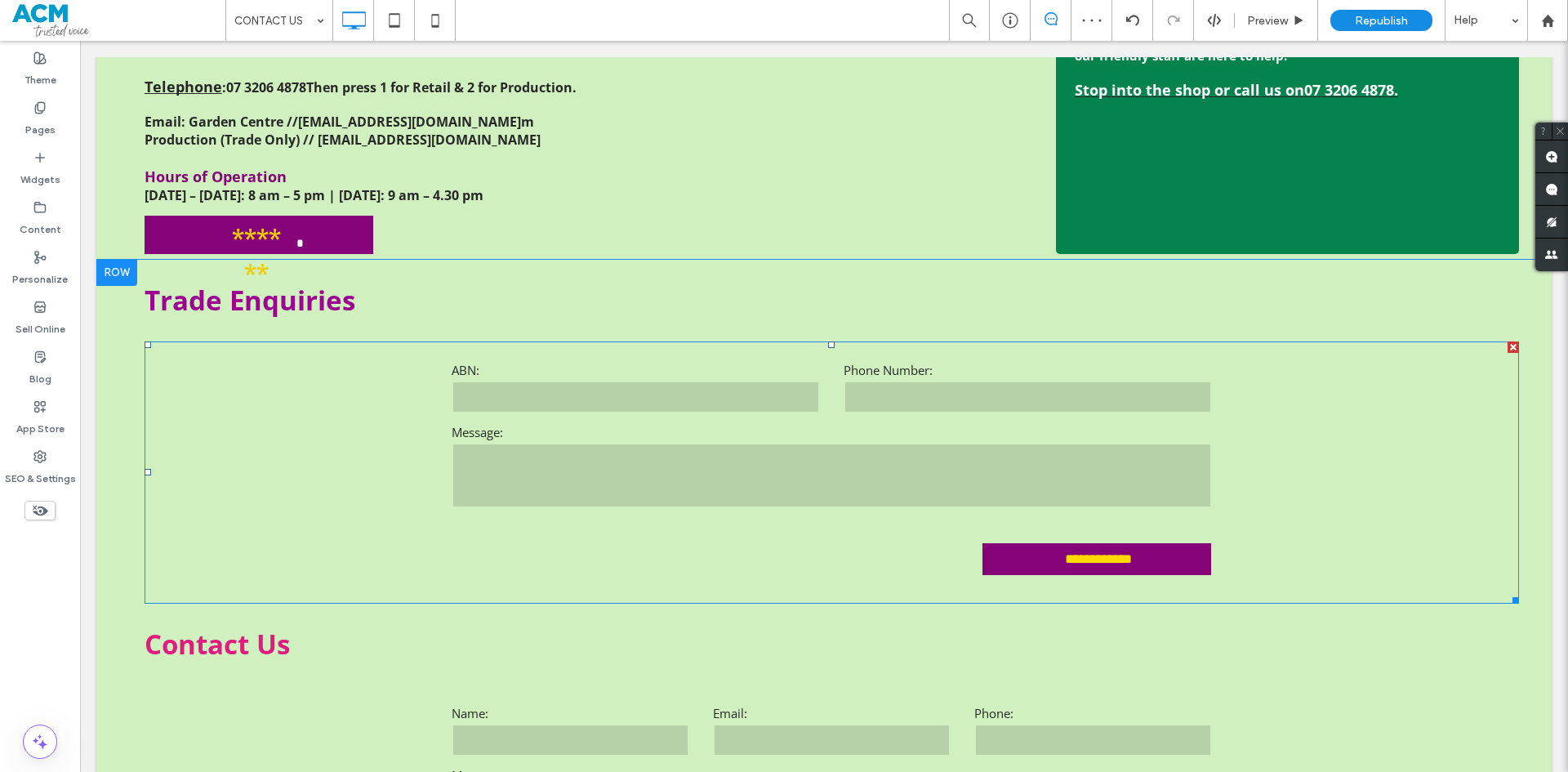
click at [619, 413] on input "text" at bounding box center [636, 397] width 369 height 33
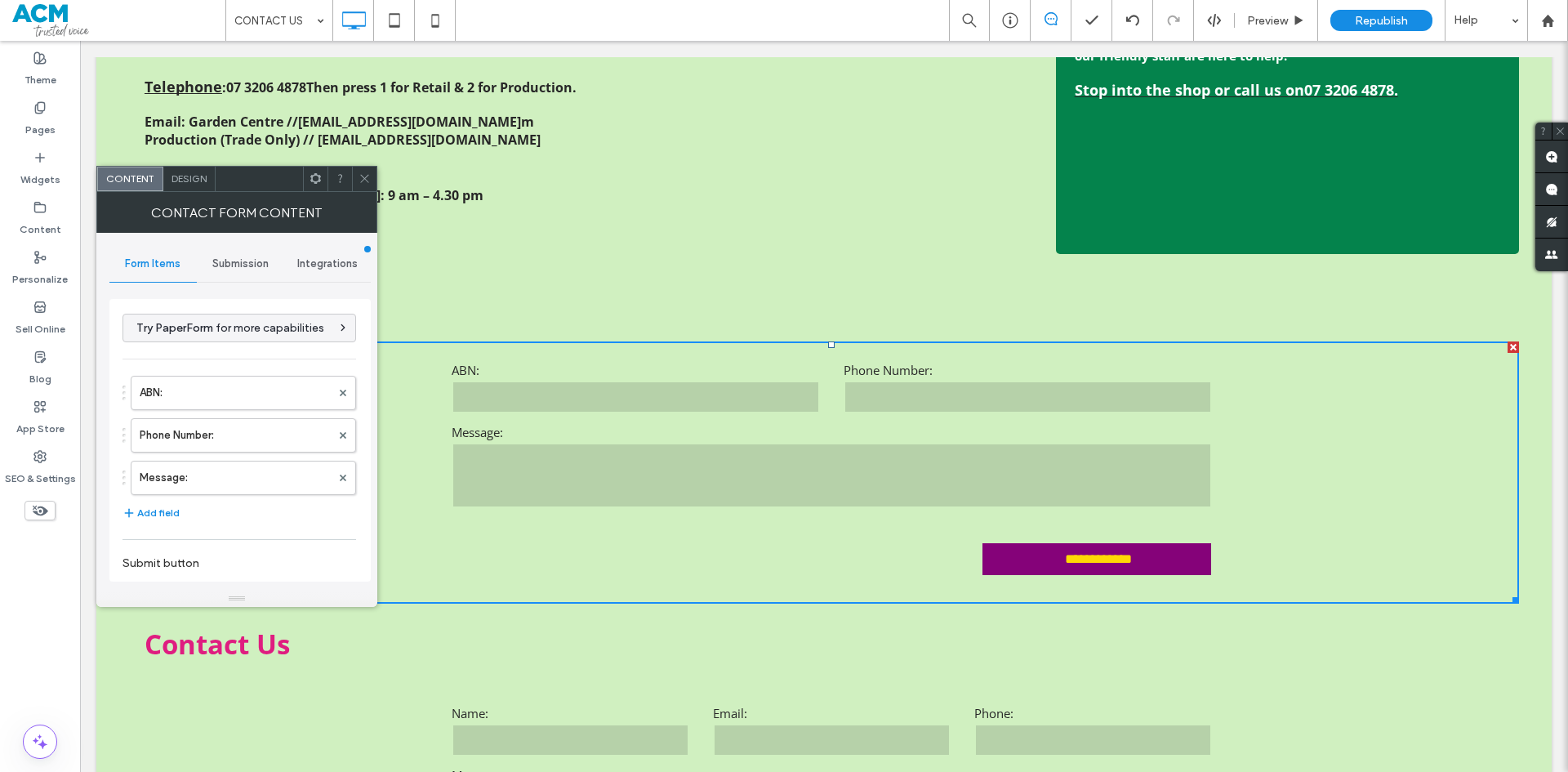
click at [230, 262] on span "Submission" at bounding box center [240, 264] width 56 height 13
click at [254, 332] on label "New submission notification" at bounding box center [241, 341] width 218 height 33
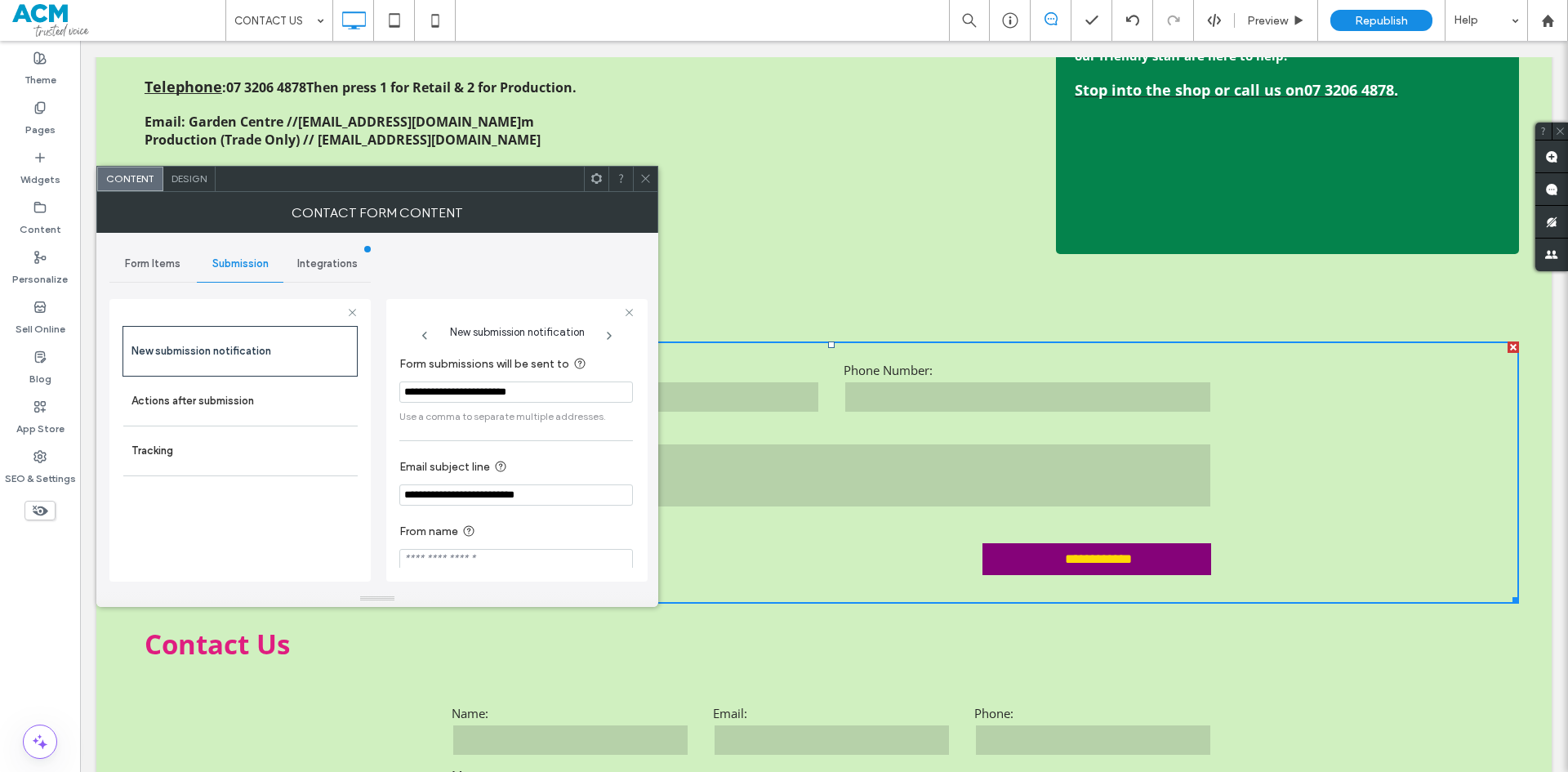
drag, startPoint x: 638, startPoint y: 182, endPoint x: 628, endPoint y: 251, distance: 69.7
click at [638, 181] on div at bounding box center [646, 179] width 25 height 25
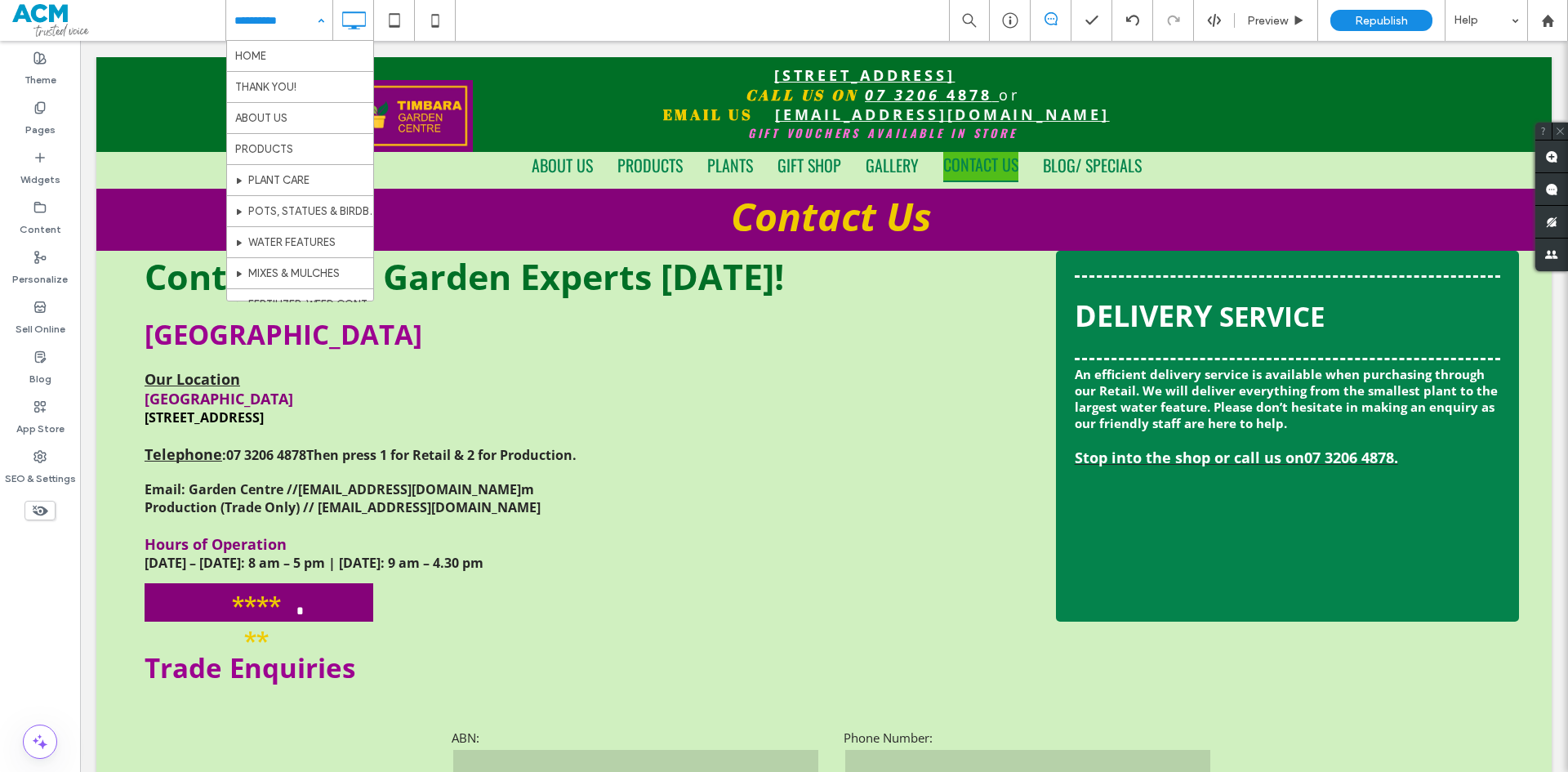
scroll to position [421, 0]
click at [35, 142] on div "Theme Pages Widgets Content Personalize Sell Online Blog App Store SEO & Settin…" at bounding box center [40, 407] width 80 height 732
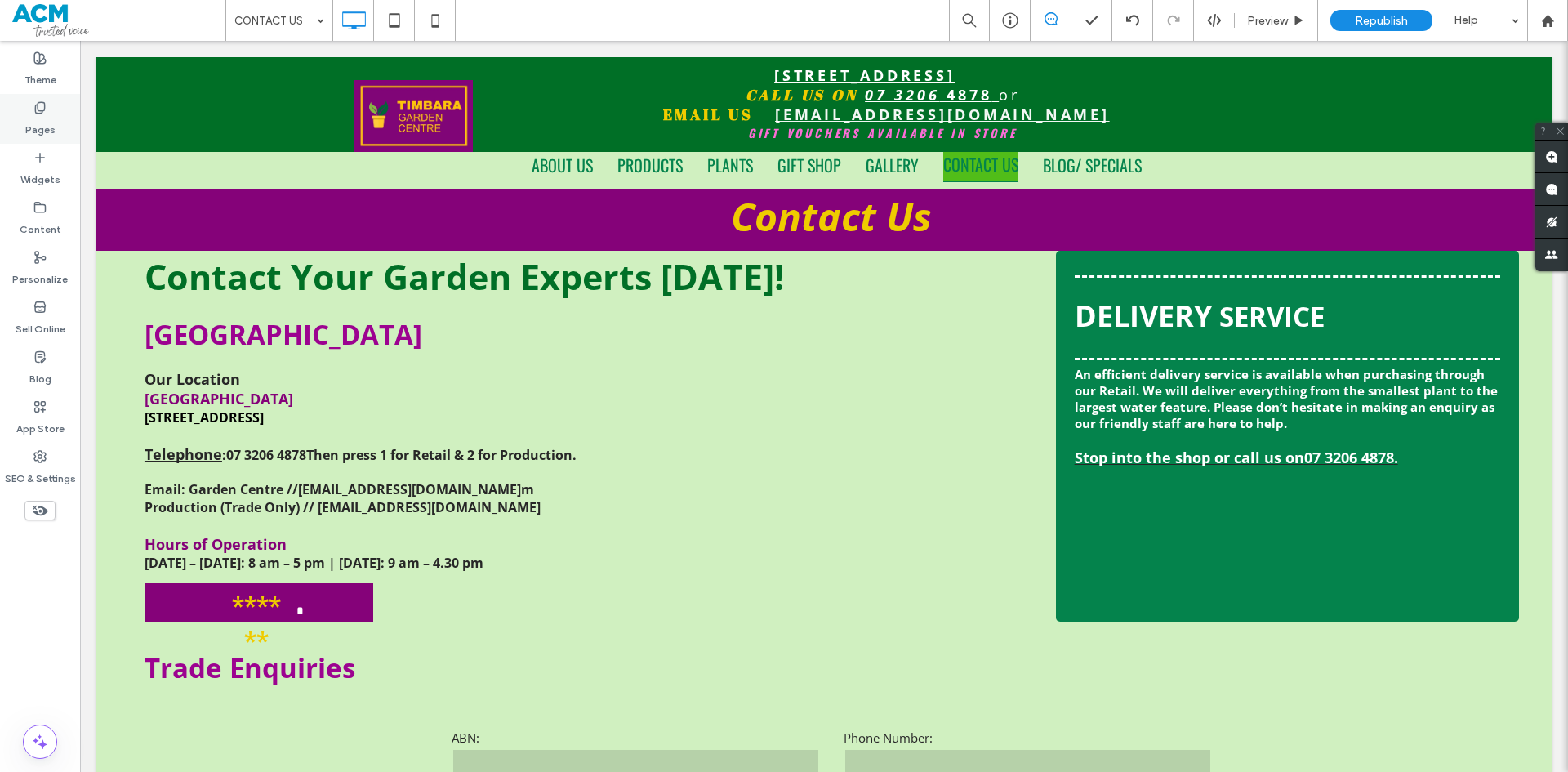
click at [39, 113] on icon at bounding box center [40, 108] width 13 height 13
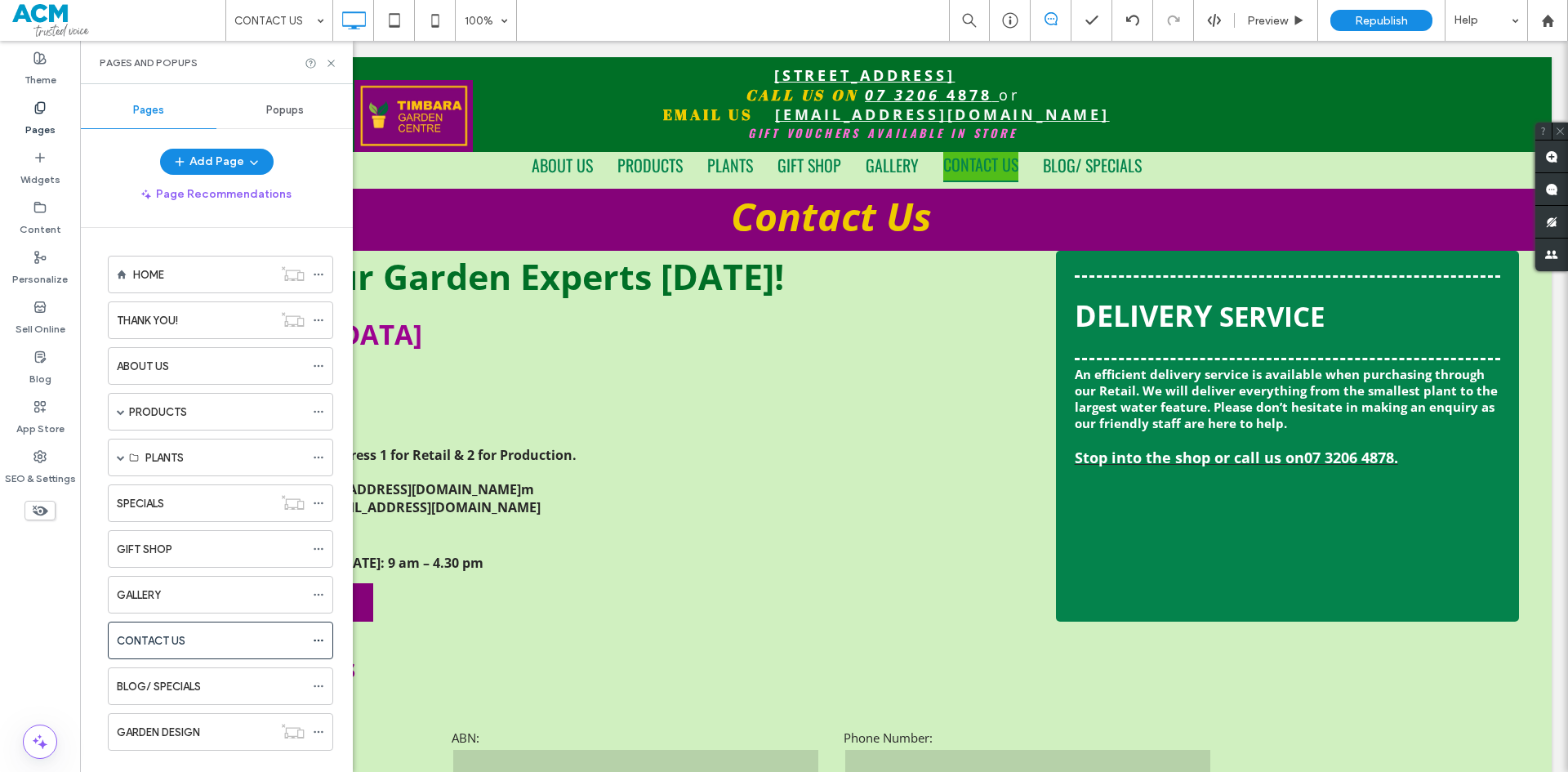
scroll to position [28, 0]
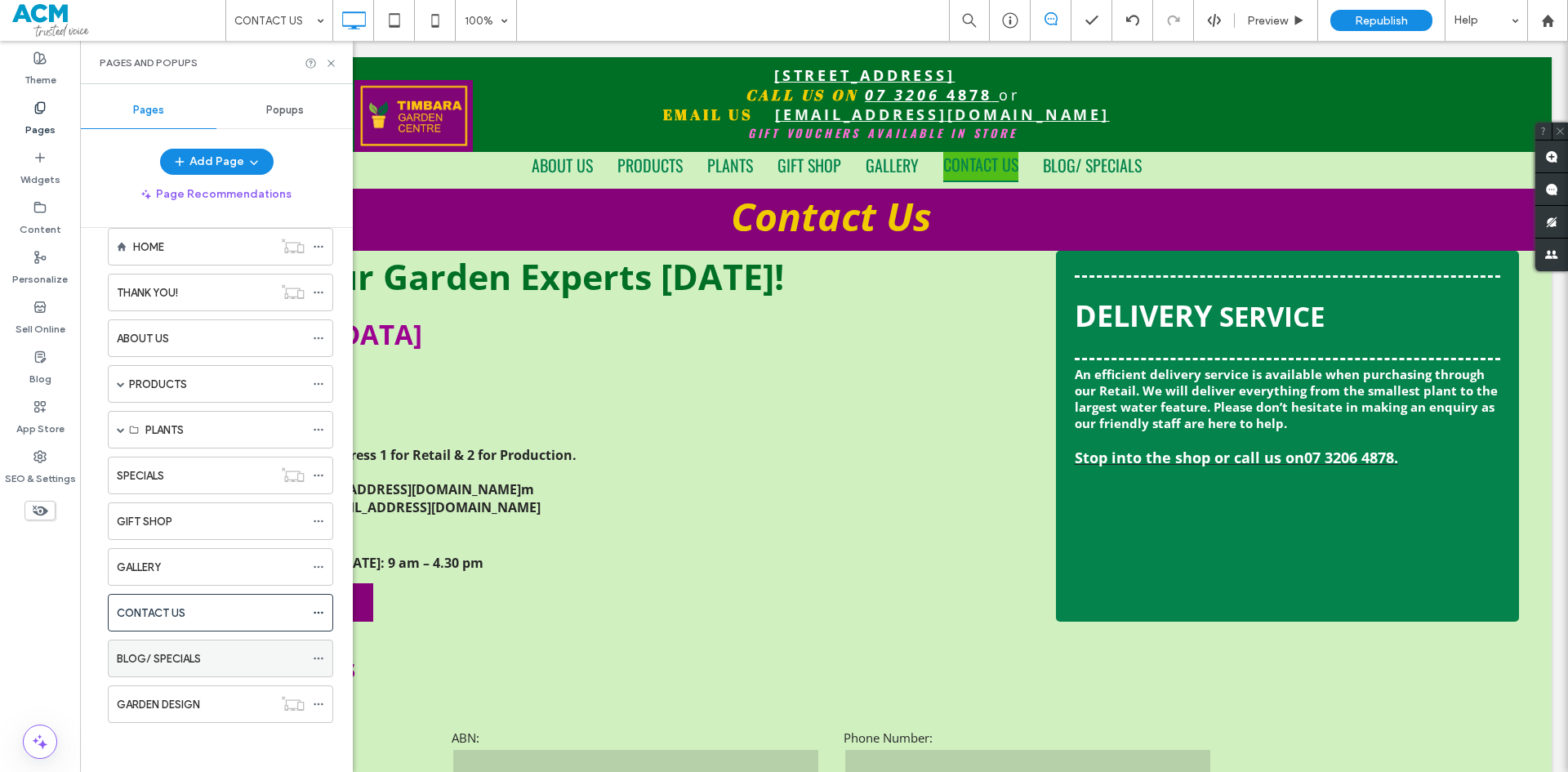
click at [208, 656] on div "BLOG/ SPECIALS" at bounding box center [210, 659] width 188 height 17
click at [246, 703] on div "GARDEN DESIGN" at bounding box center [194, 704] width 156 height 17
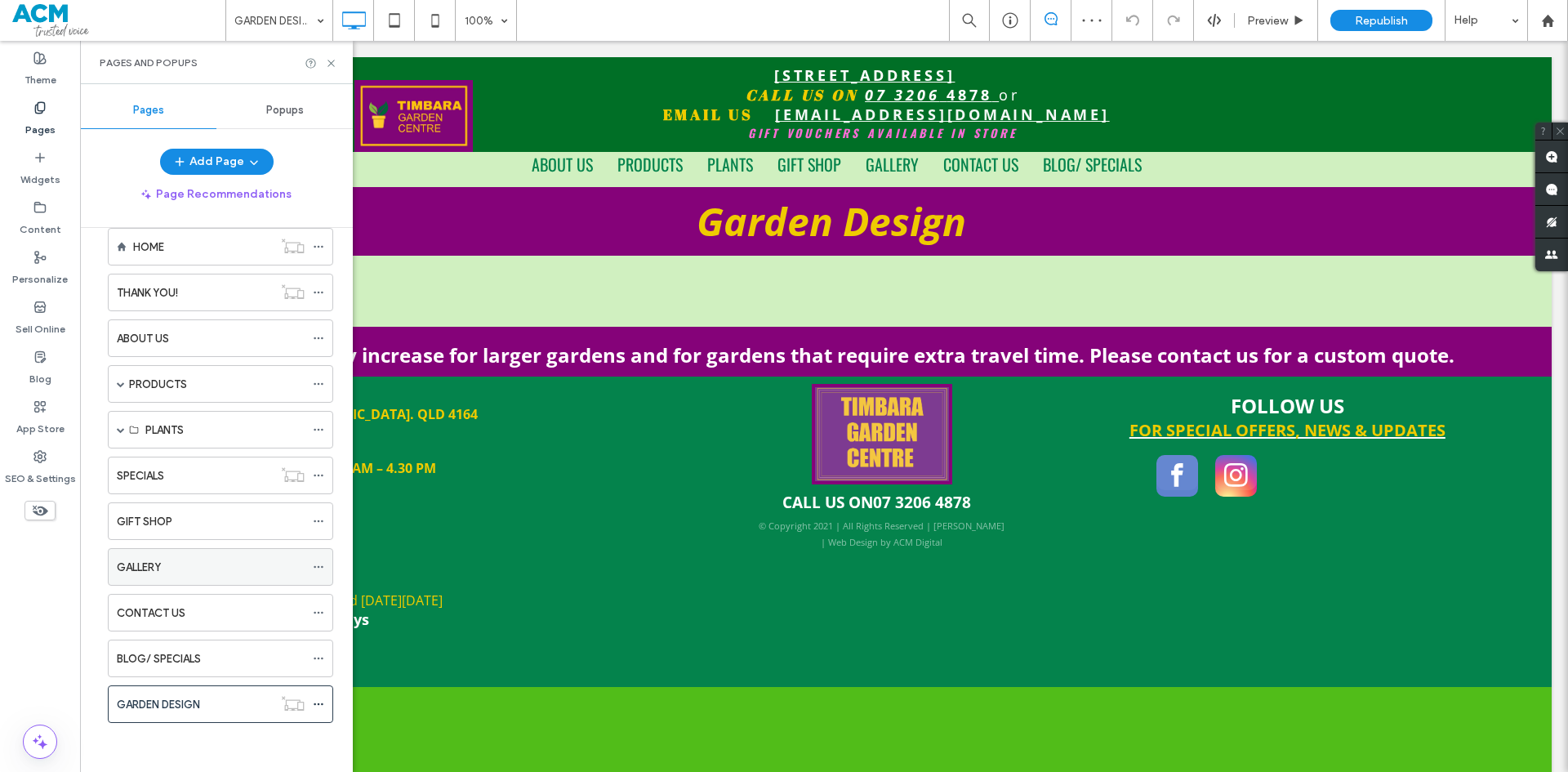
click at [184, 568] on div "GALLERY" at bounding box center [210, 567] width 188 height 17
click at [182, 527] on div "GIFT SHOP" at bounding box center [210, 522] width 188 height 17
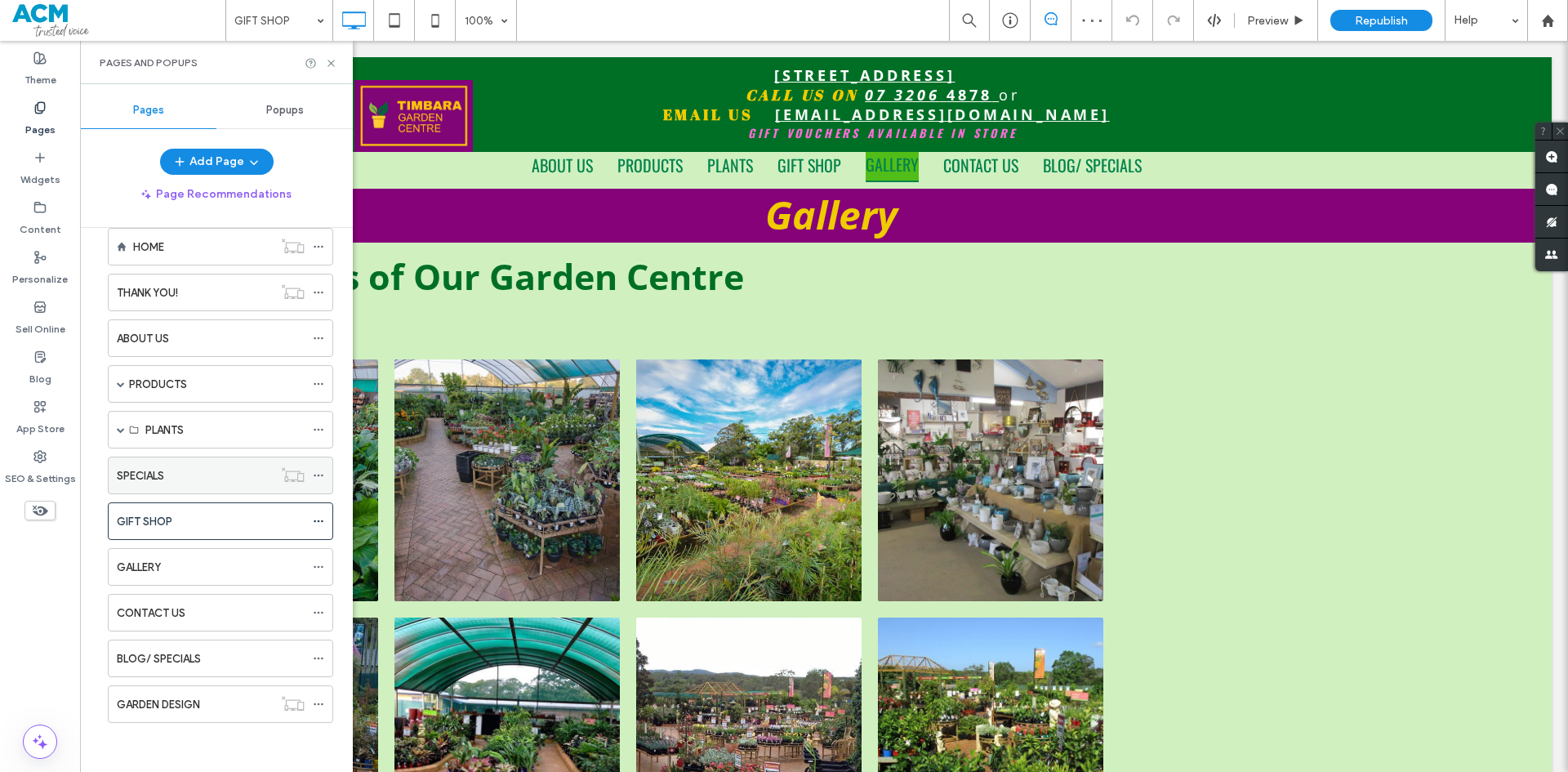
click at [200, 475] on div "SPECIALS" at bounding box center [194, 475] width 156 height 17
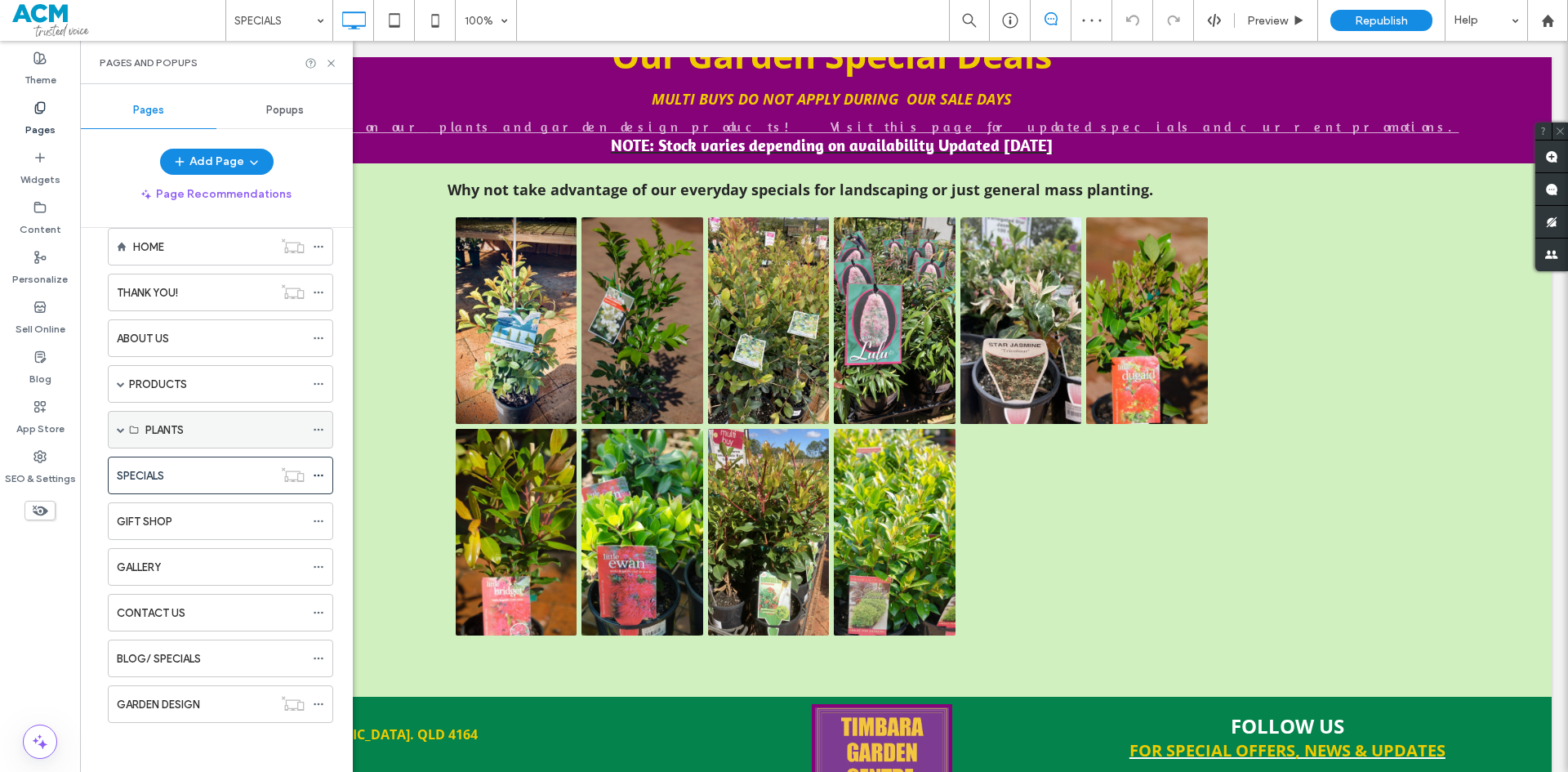
click at [123, 427] on span at bounding box center [120, 430] width 8 height 8
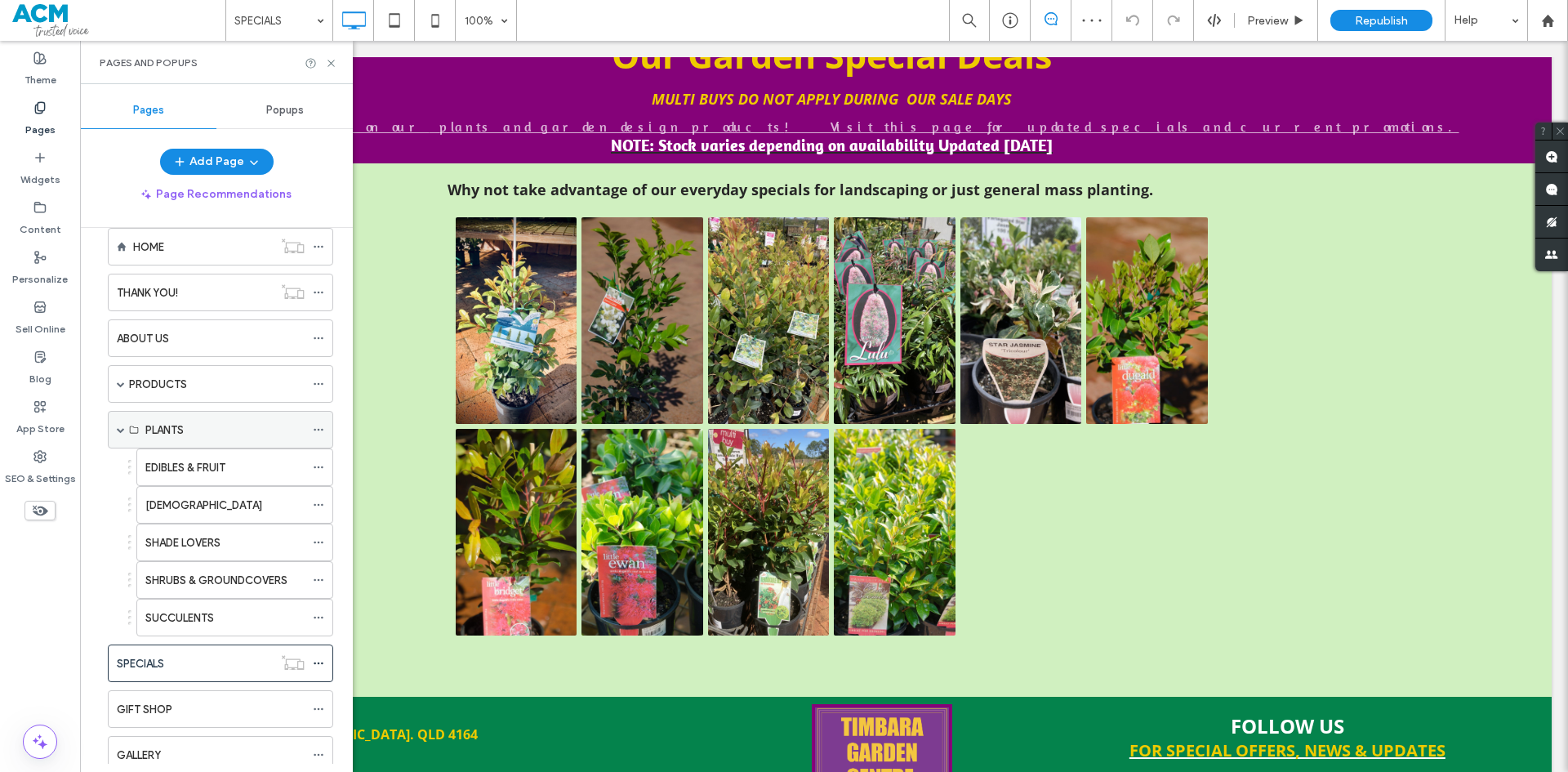
scroll to position [163, 0]
click at [122, 427] on span at bounding box center [120, 430] width 8 height 8
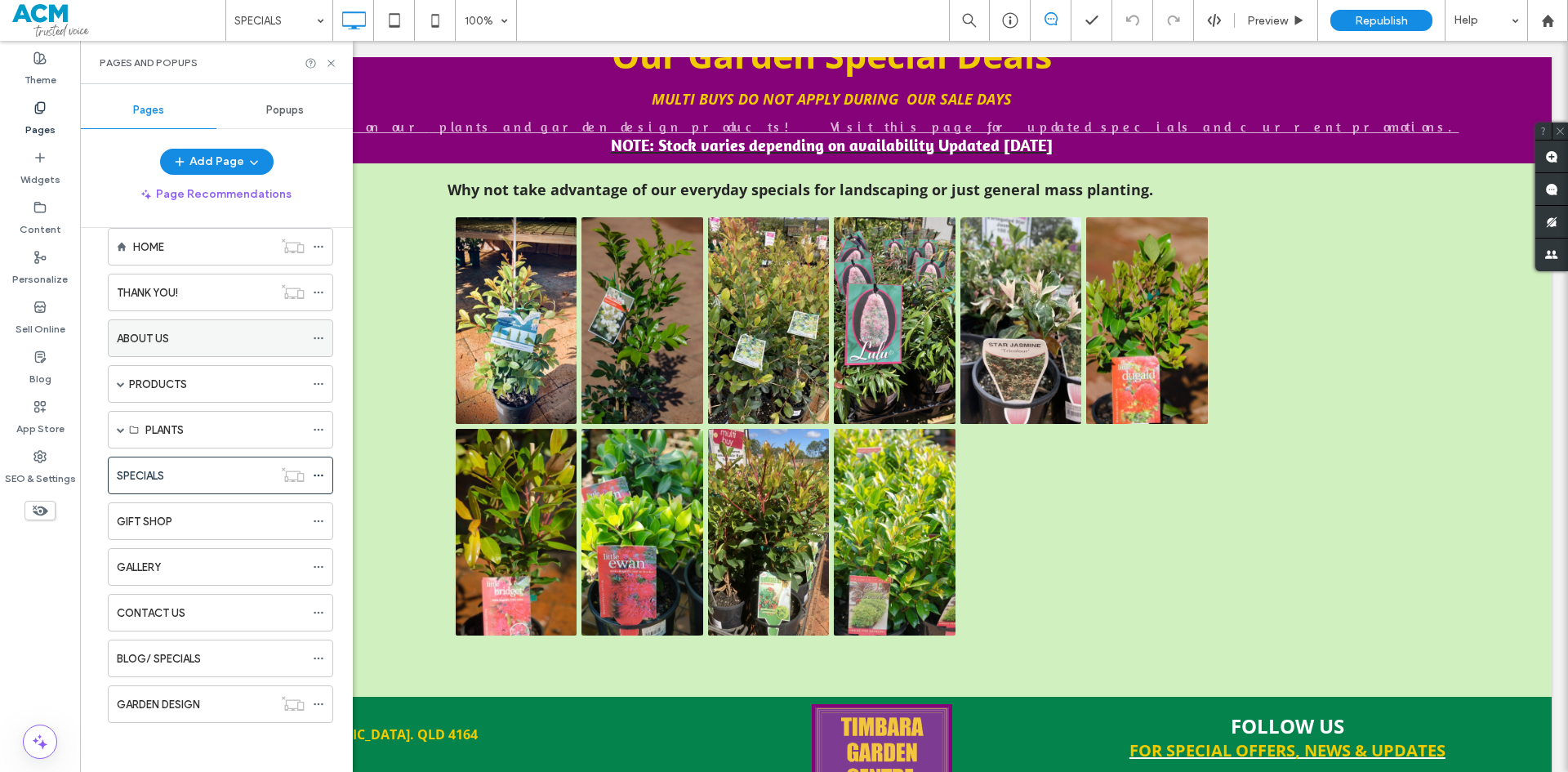
click at [166, 324] on div "ABOUT US" at bounding box center [210, 338] width 188 height 36
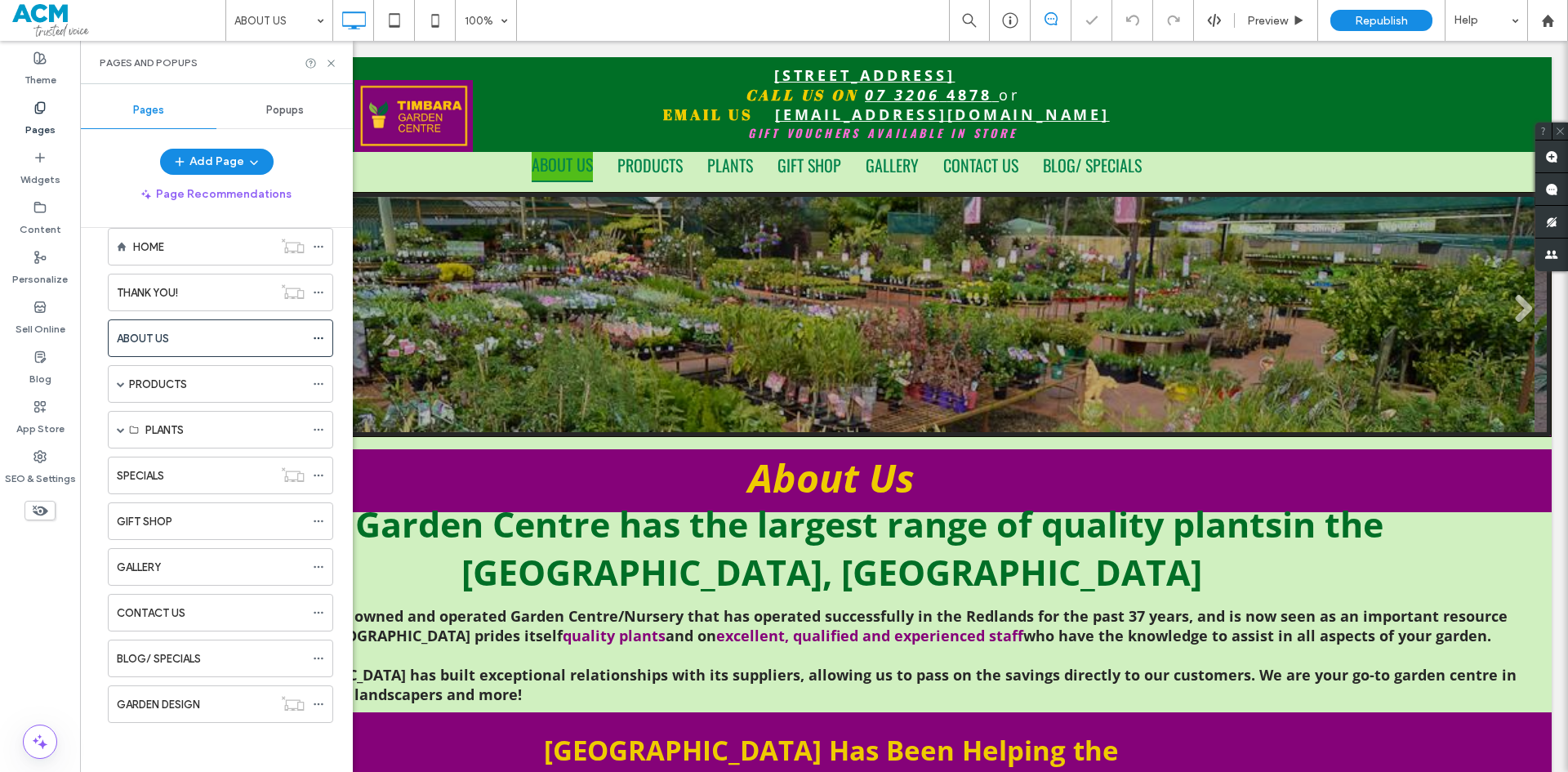
scroll to position [965, 0]
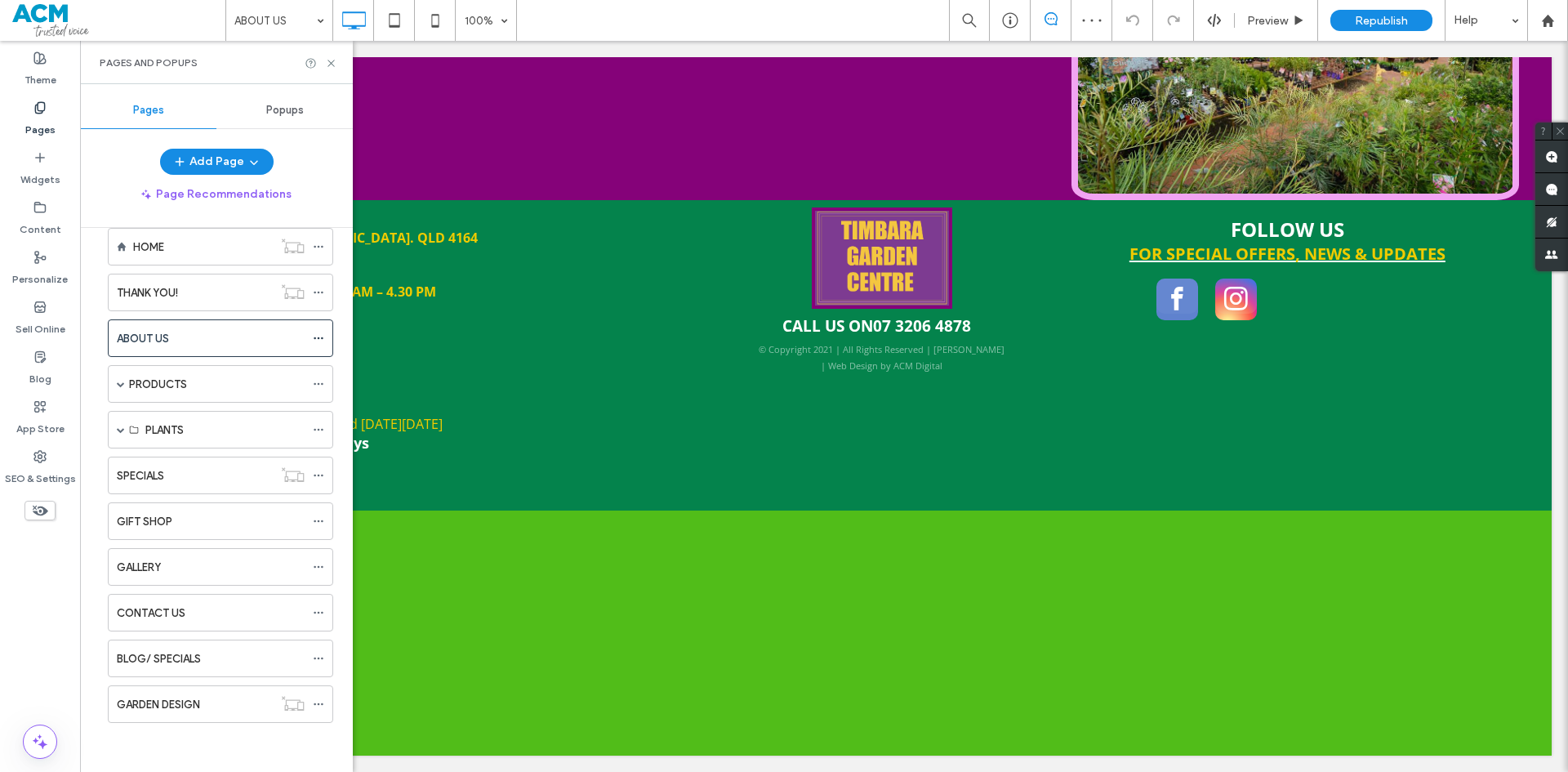
click at [200, 249] on div "HOME" at bounding box center [202, 247] width 140 height 17
click at [333, 62] on div "HOME 100% Preview Republish Help Site Comments Team & Clients Automate new comm…" at bounding box center [784, 386] width 1568 height 772
click at [332, 63] on icon at bounding box center [331, 63] width 12 height 12
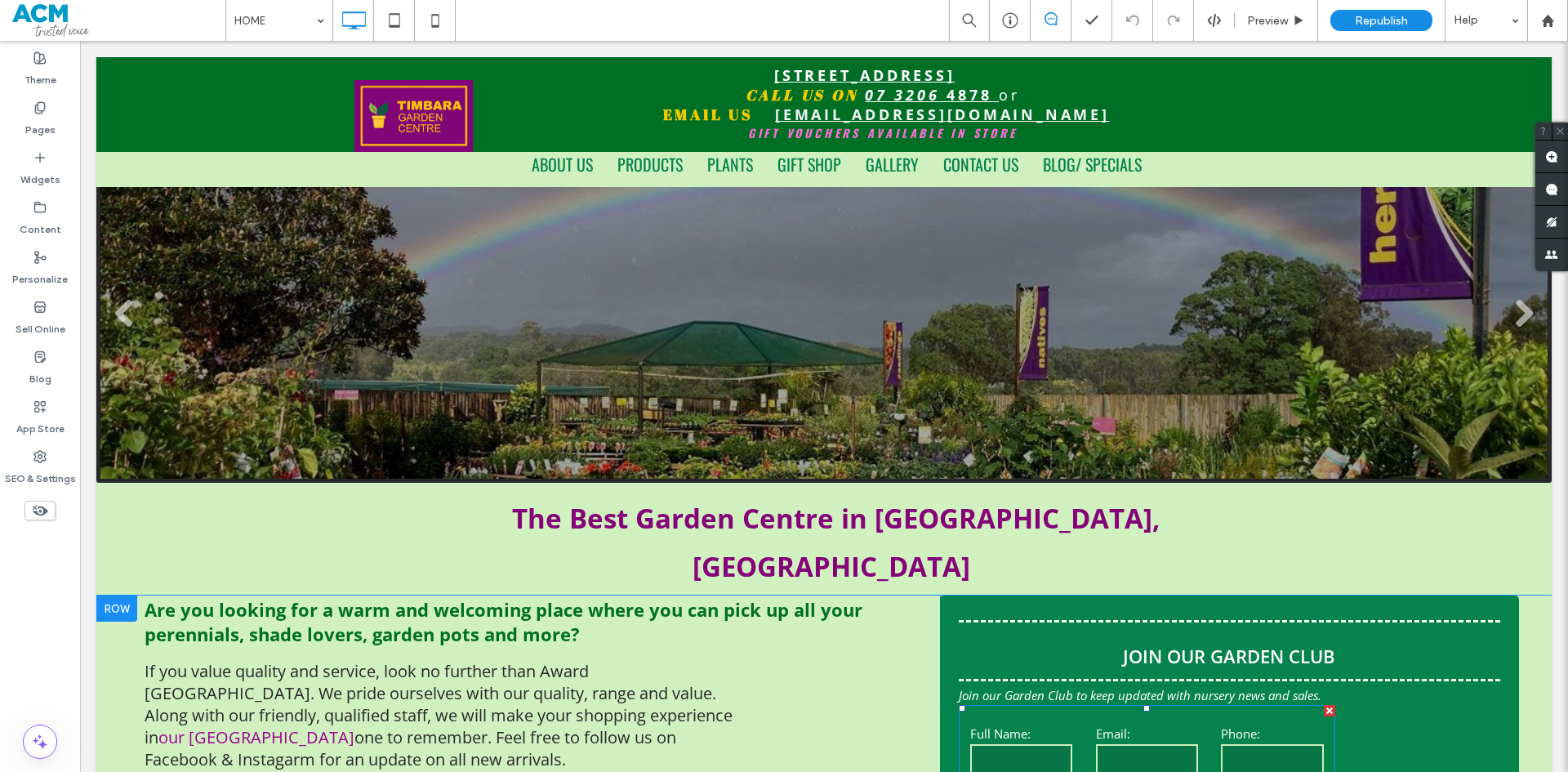
click at [1066, 726] on div "Full Name:" at bounding box center [1021, 752] width 126 height 54
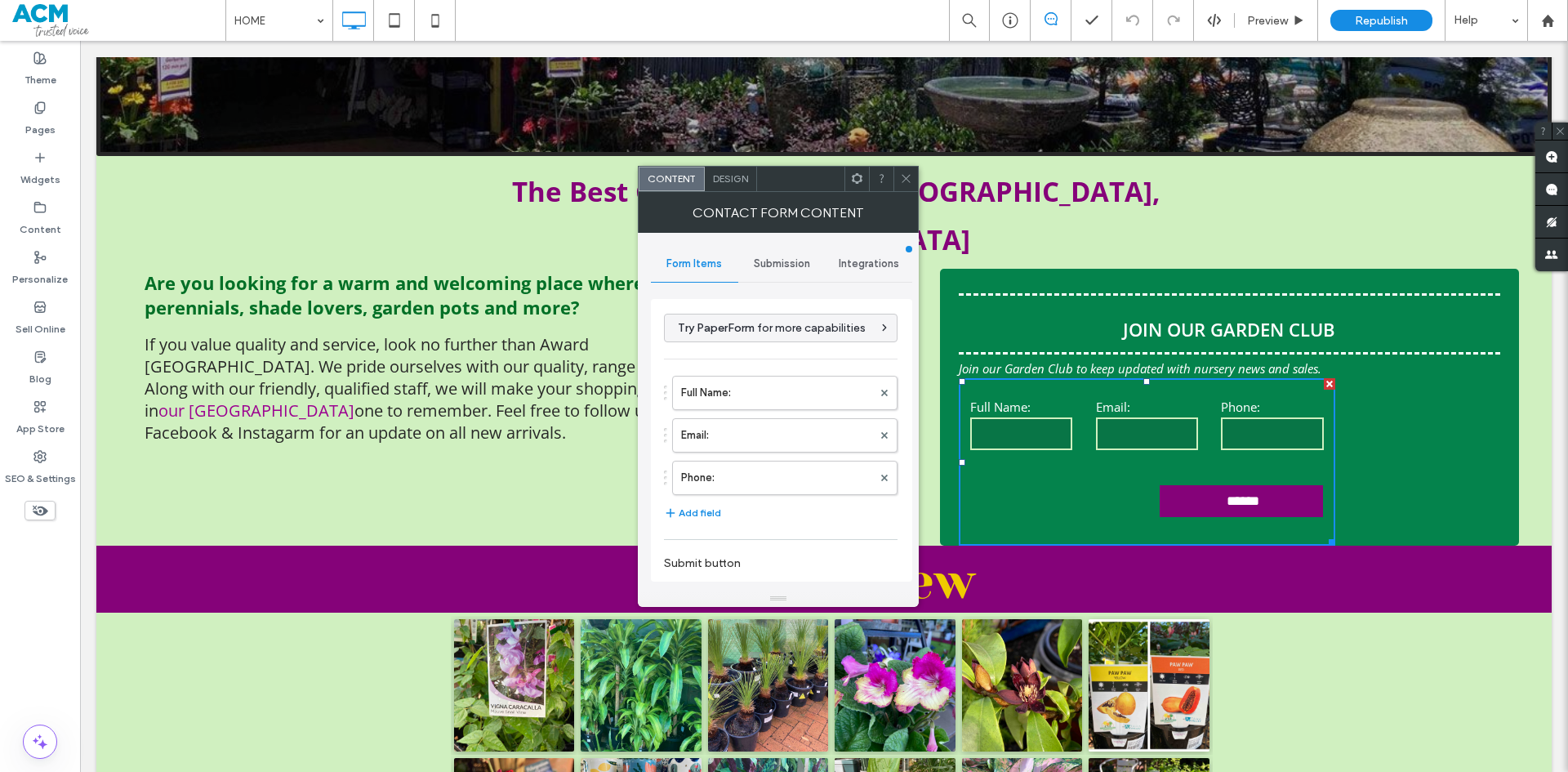
scroll to position [327, 0]
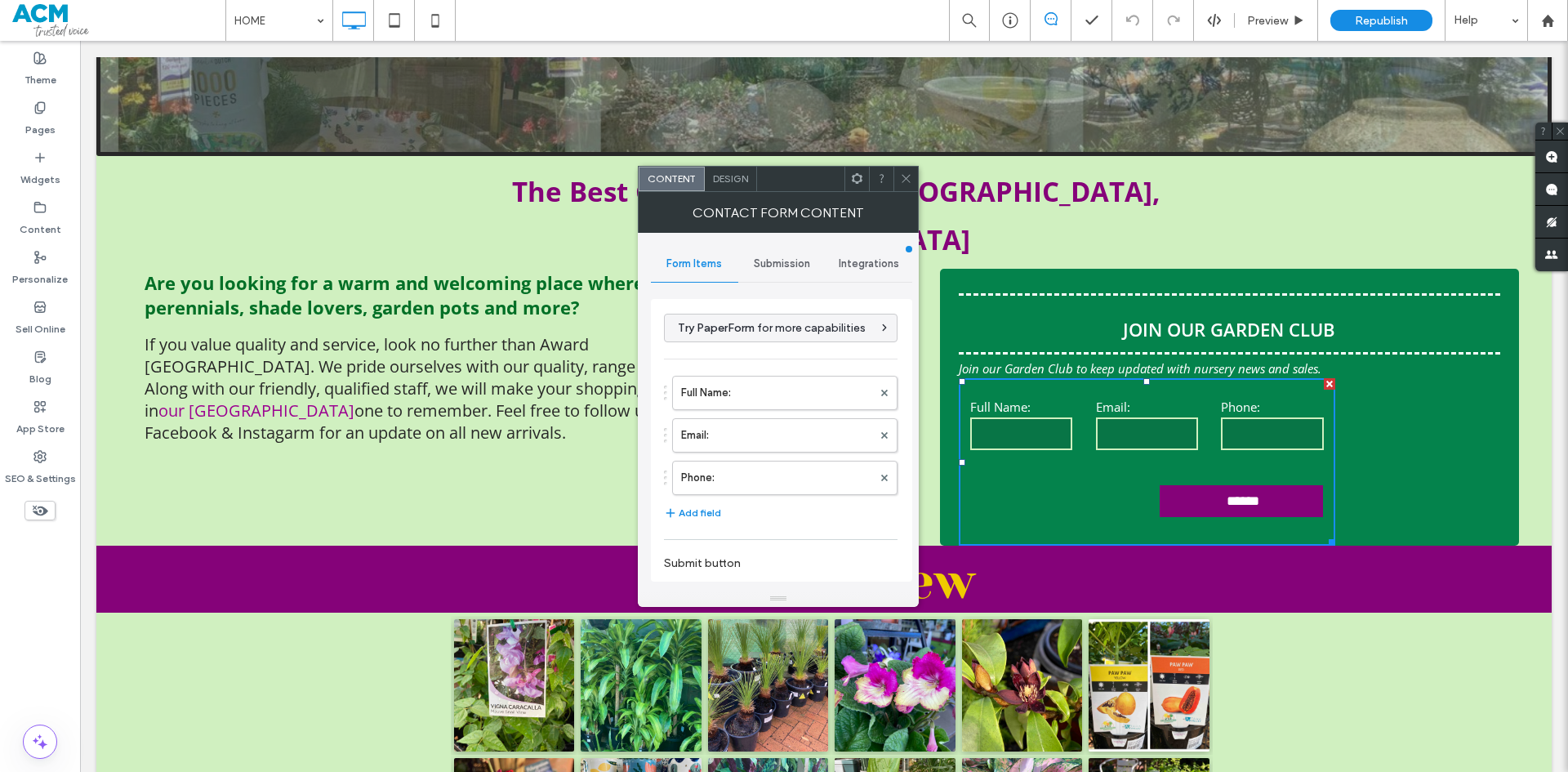
click at [779, 262] on span "Submission" at bounding box center [781, 264] width 56 height 13
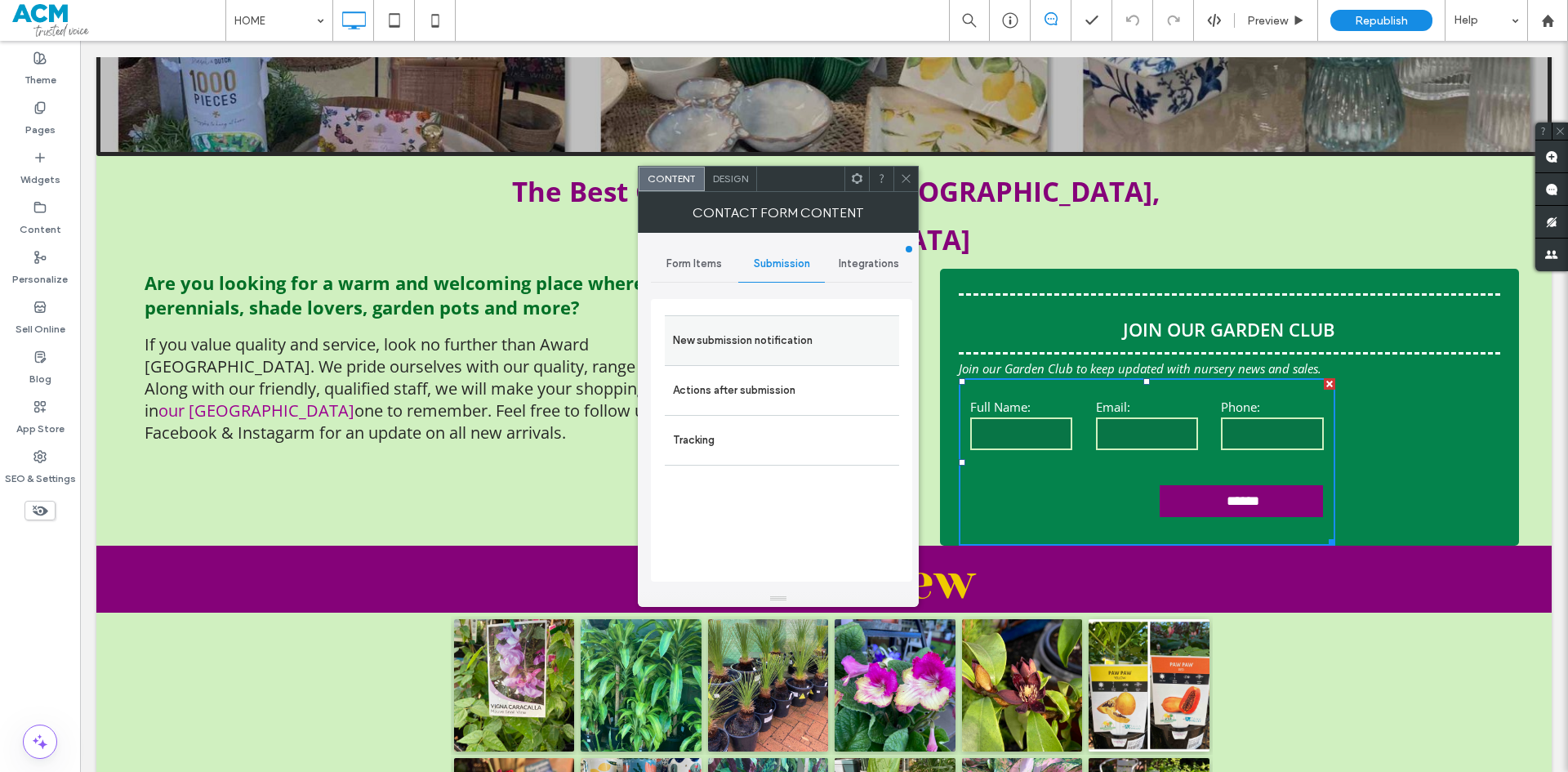
click at [774, 342] on label "New submission notification" at bounding box center [781, 341] width 218 height 33
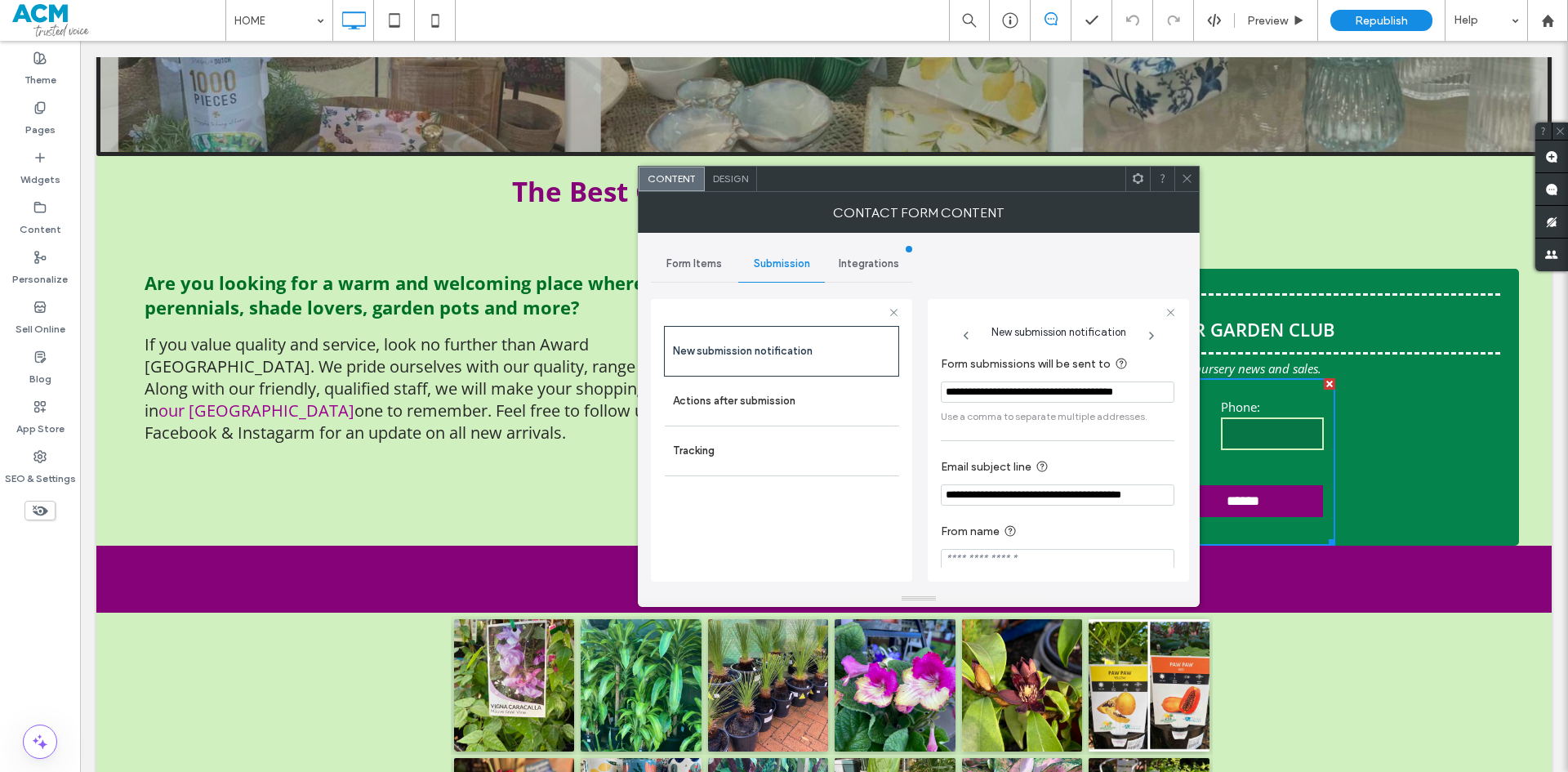
click at [1014, 392] on input "**********" at bounding box center [1058, 392] width 233 height 21
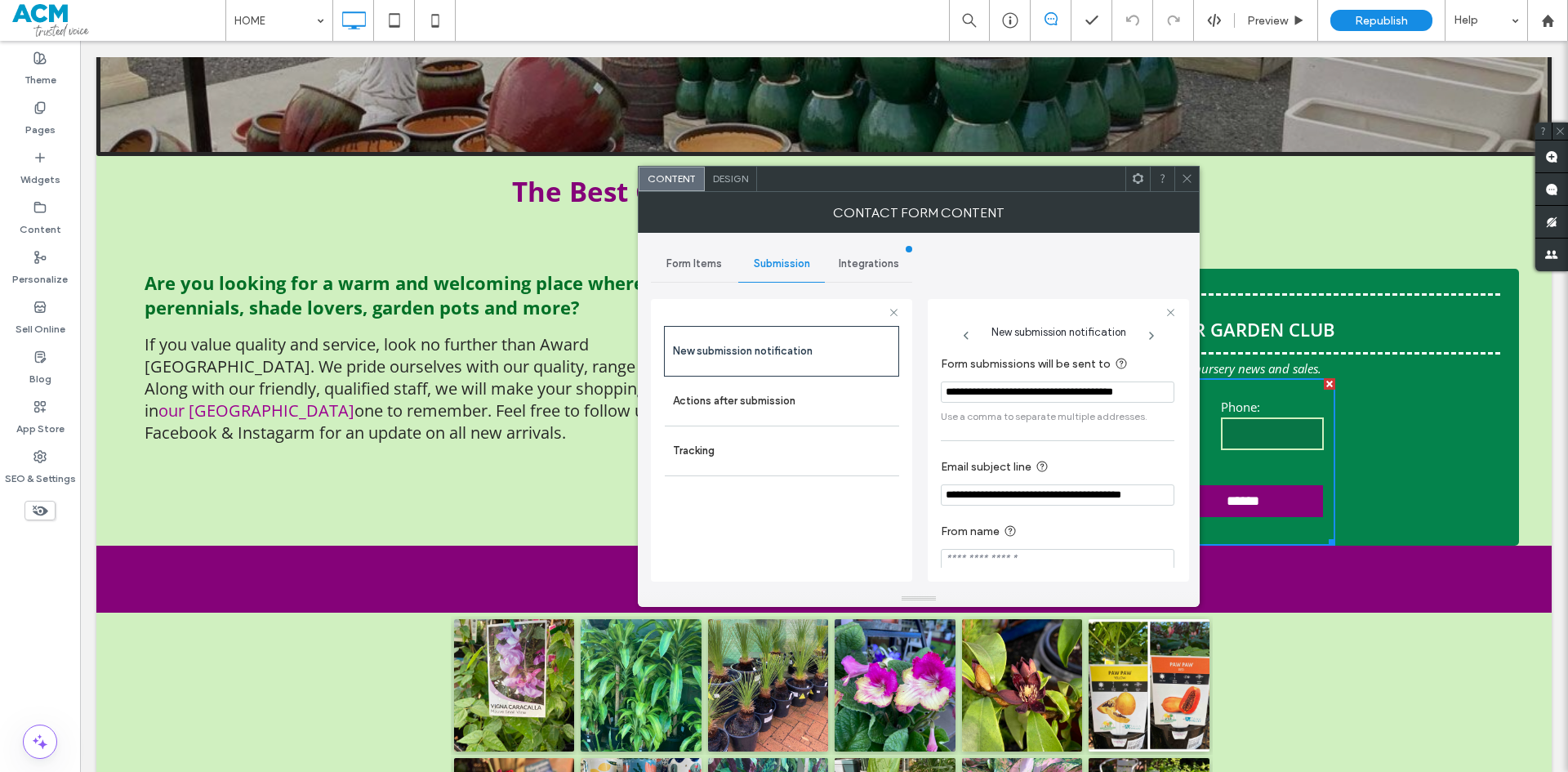
paste input "Form submissions will be sent to"
type input "**********"
click at [1070, 437] on div "**********" at bounding box center [1058, 463] width 233 height 232
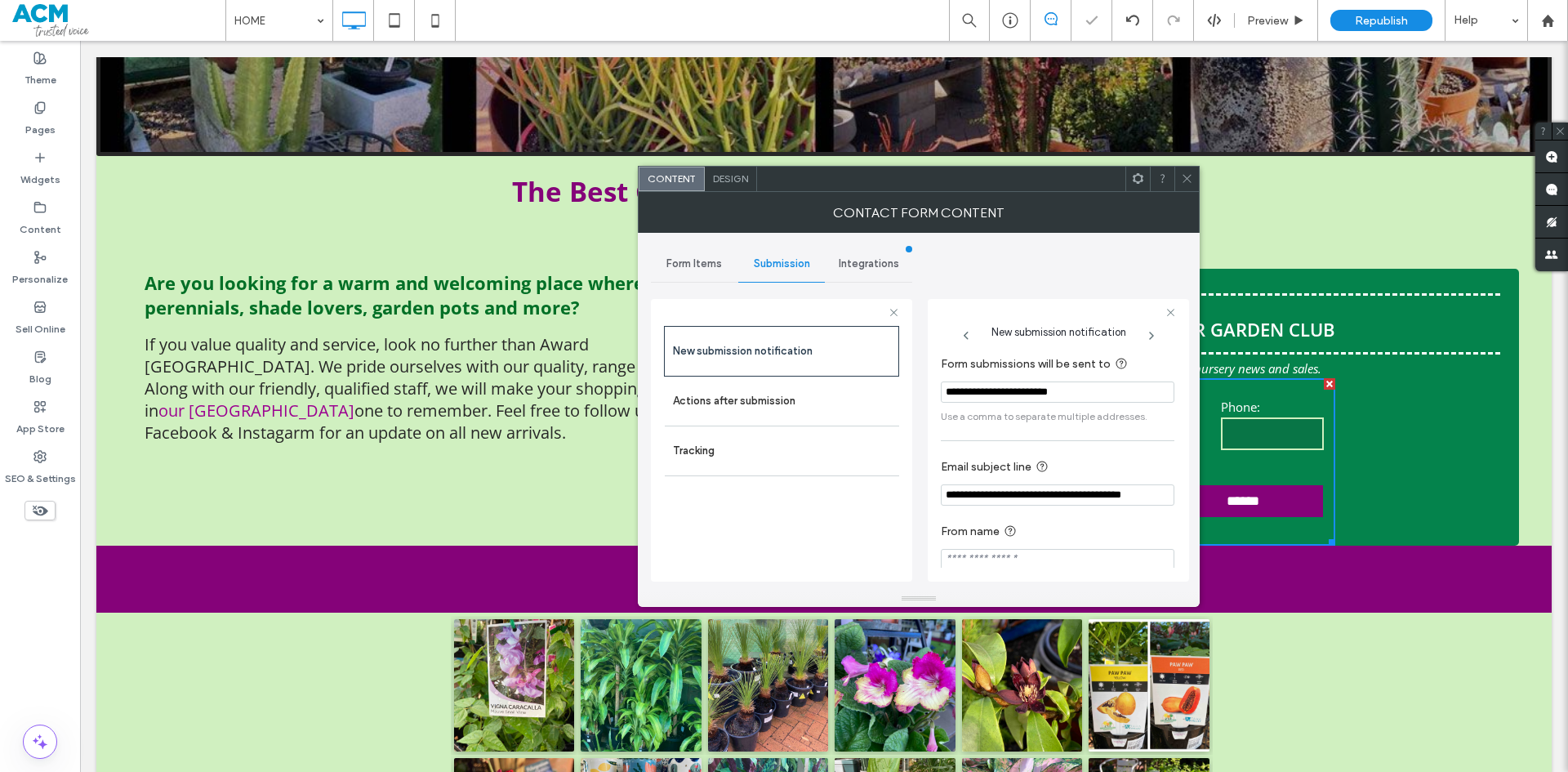
click at [1188, 172] on span at bounding box center [1188, 179] width 12 height 25
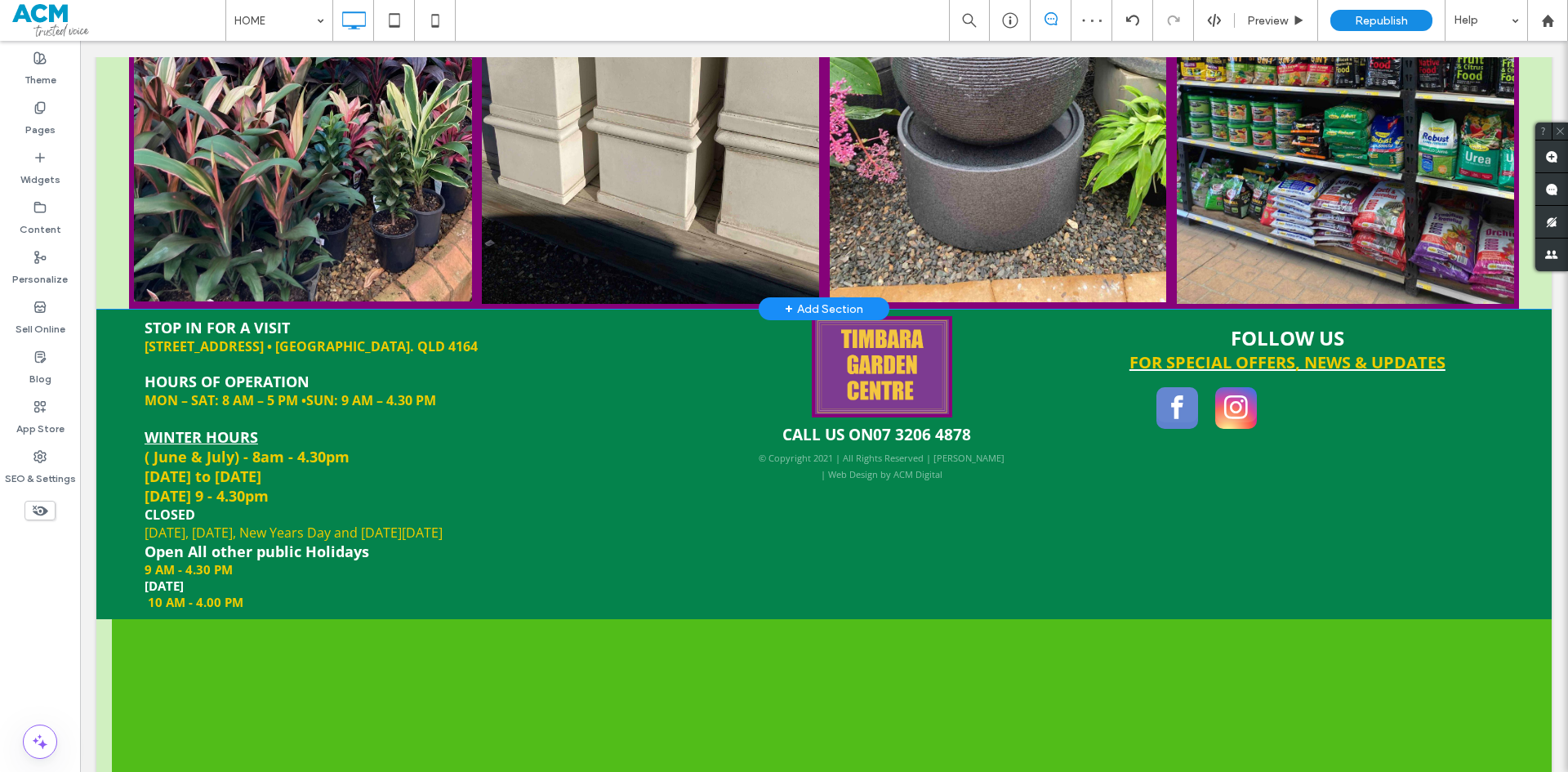
scroll to position [1877, 0]
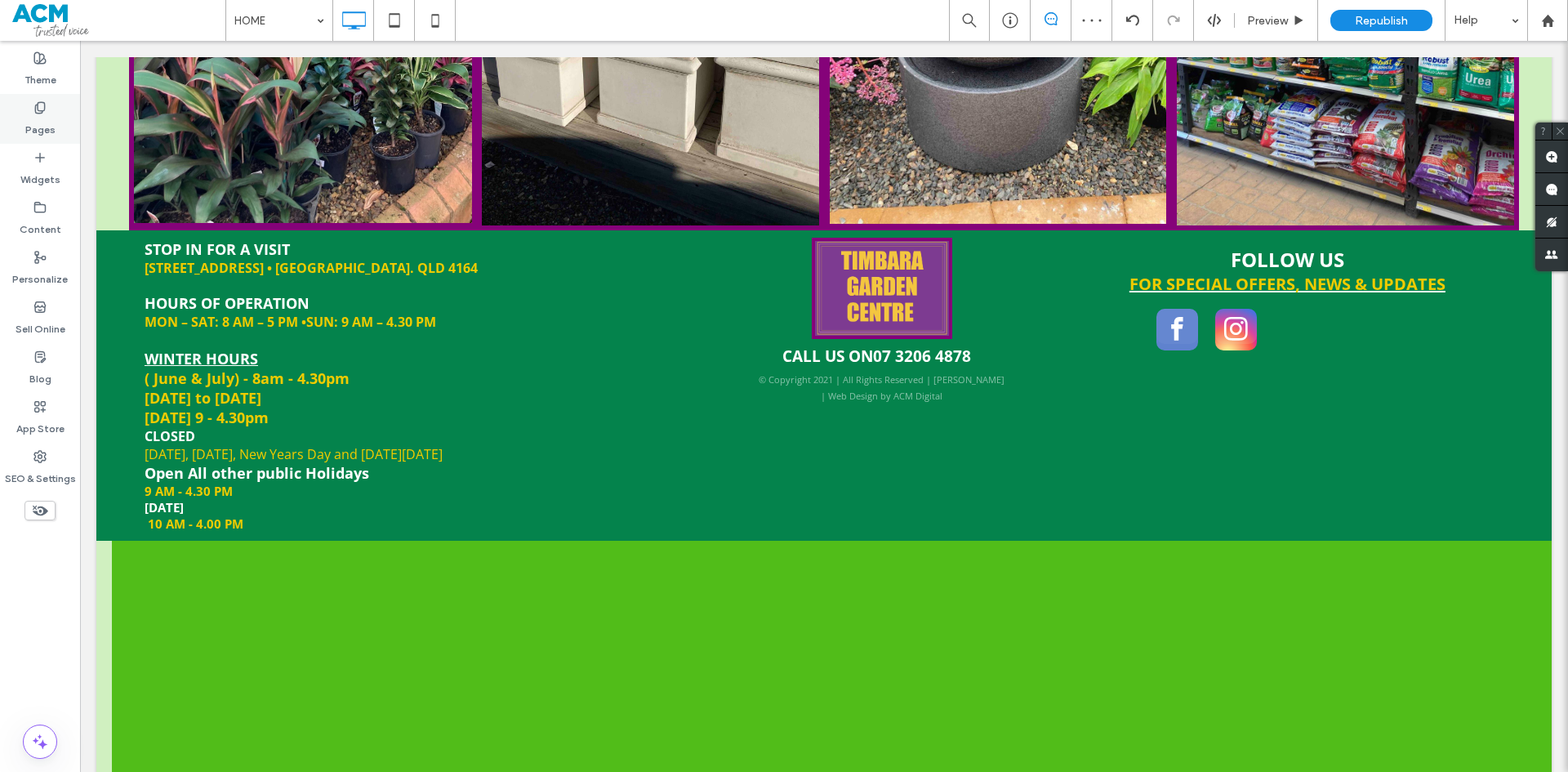
click at [53, 99] on div "Pages" at bounding box center [40, 119] width 80 height 50
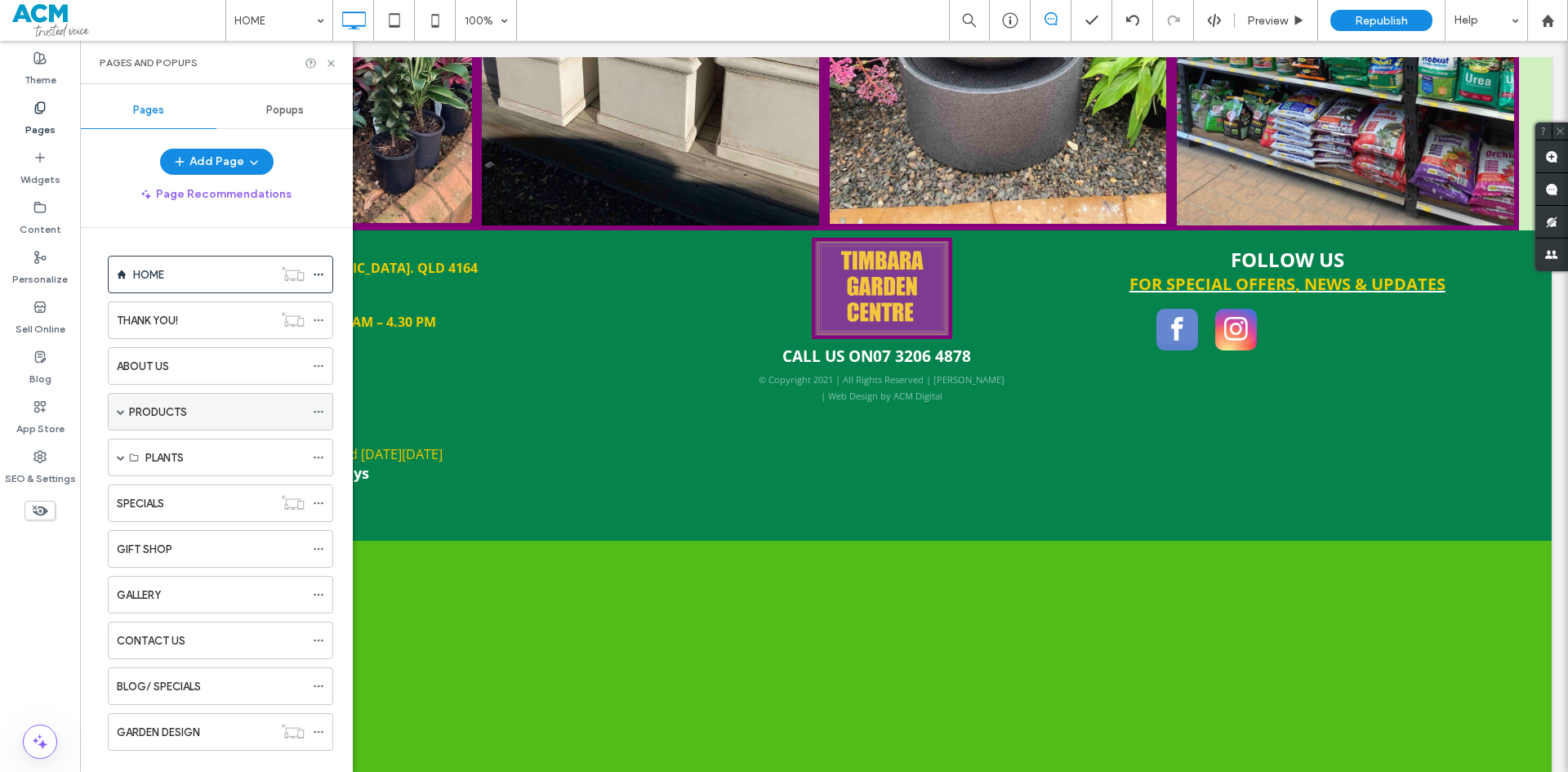
click at [124, 413] on span at bounding box center [120, 411] width 8 height 8
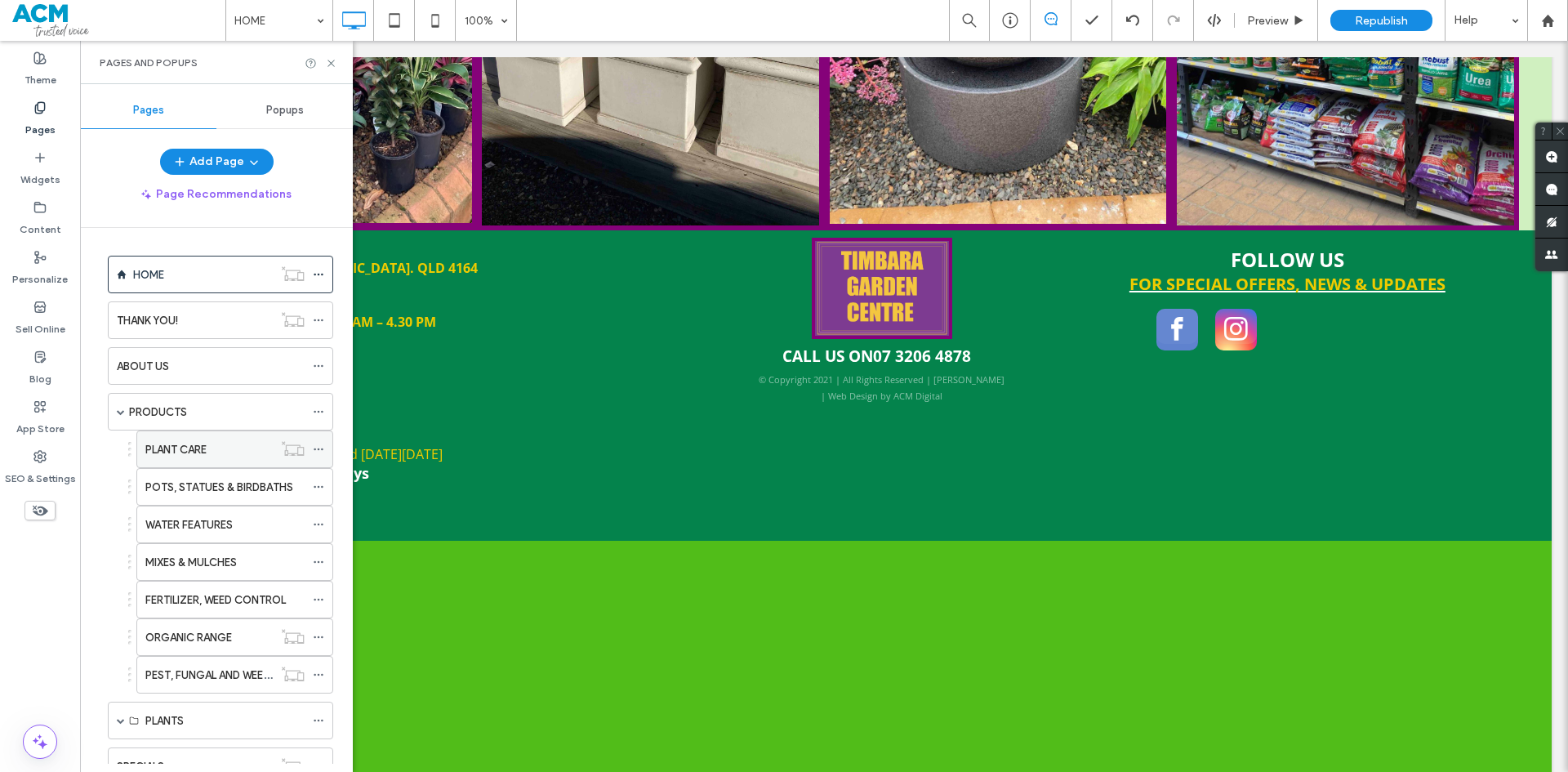
click at [202, 458] on div "PLANT CARE" at bounding box center [208, 449] width 127 height 36
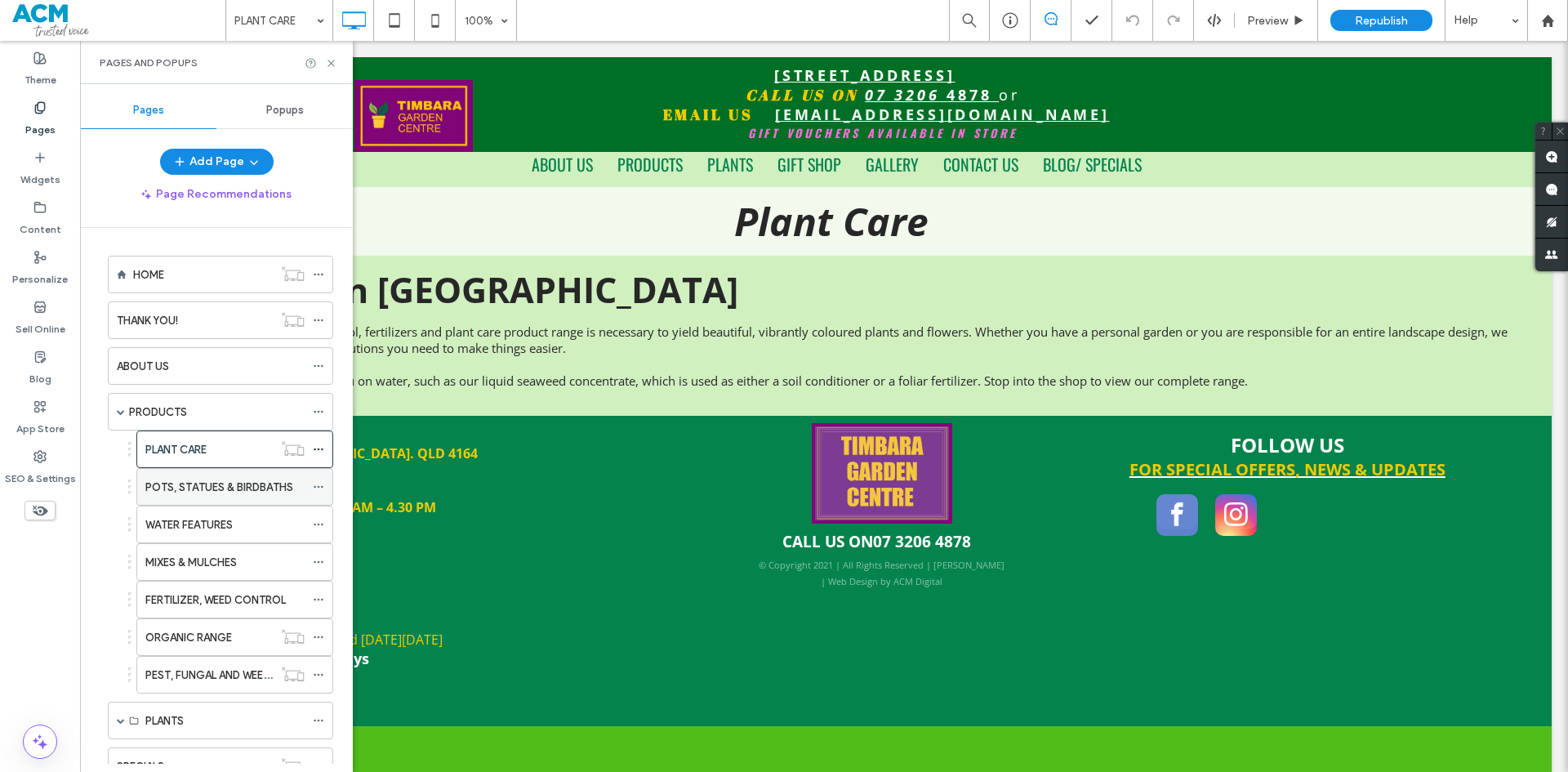
click at [217, 487] on label "POTS, STATUES & BIRDBATHS" at bounding box center [219, 488] width 148 height 29
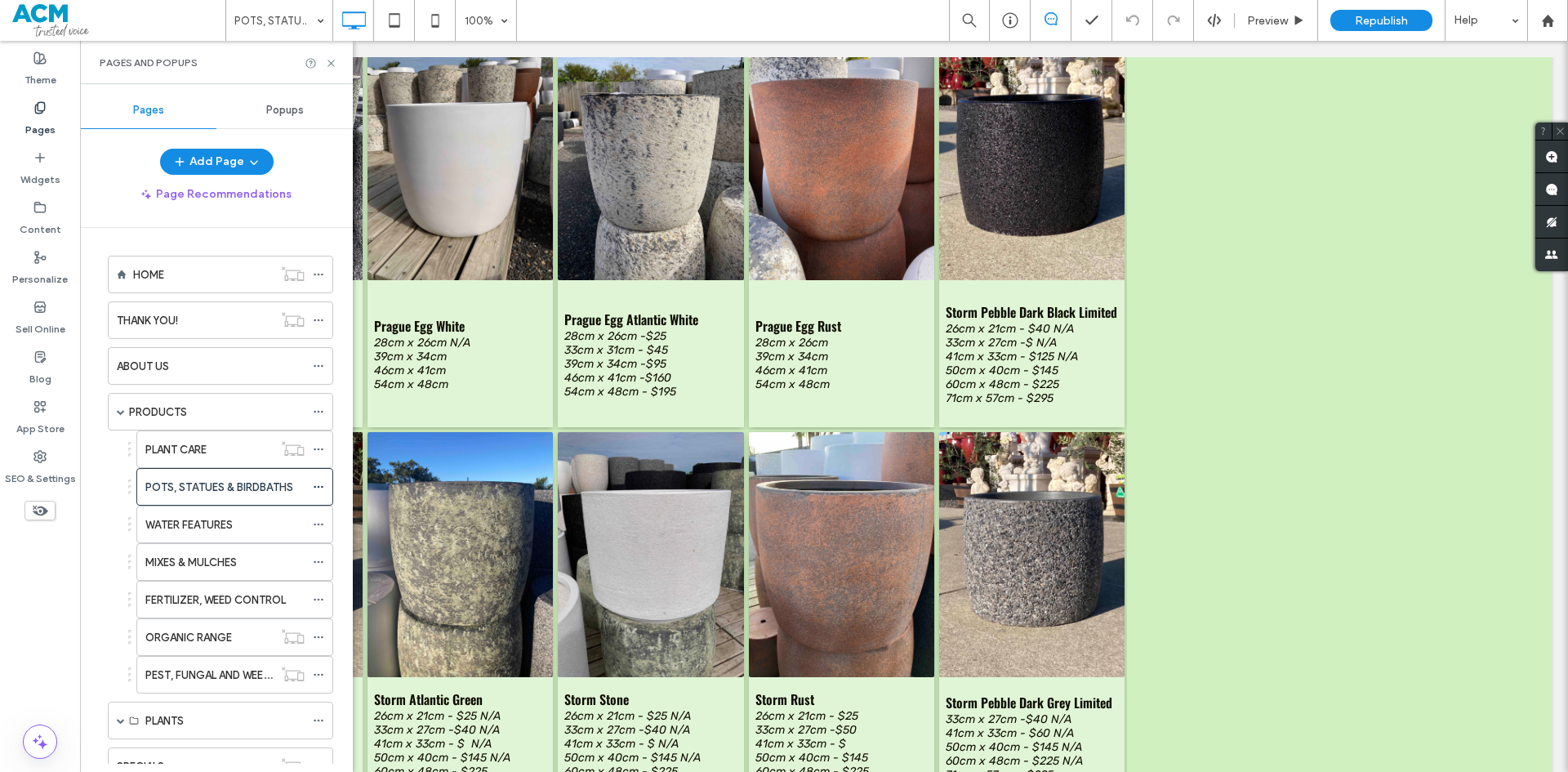
scroll to position [1798, 0]
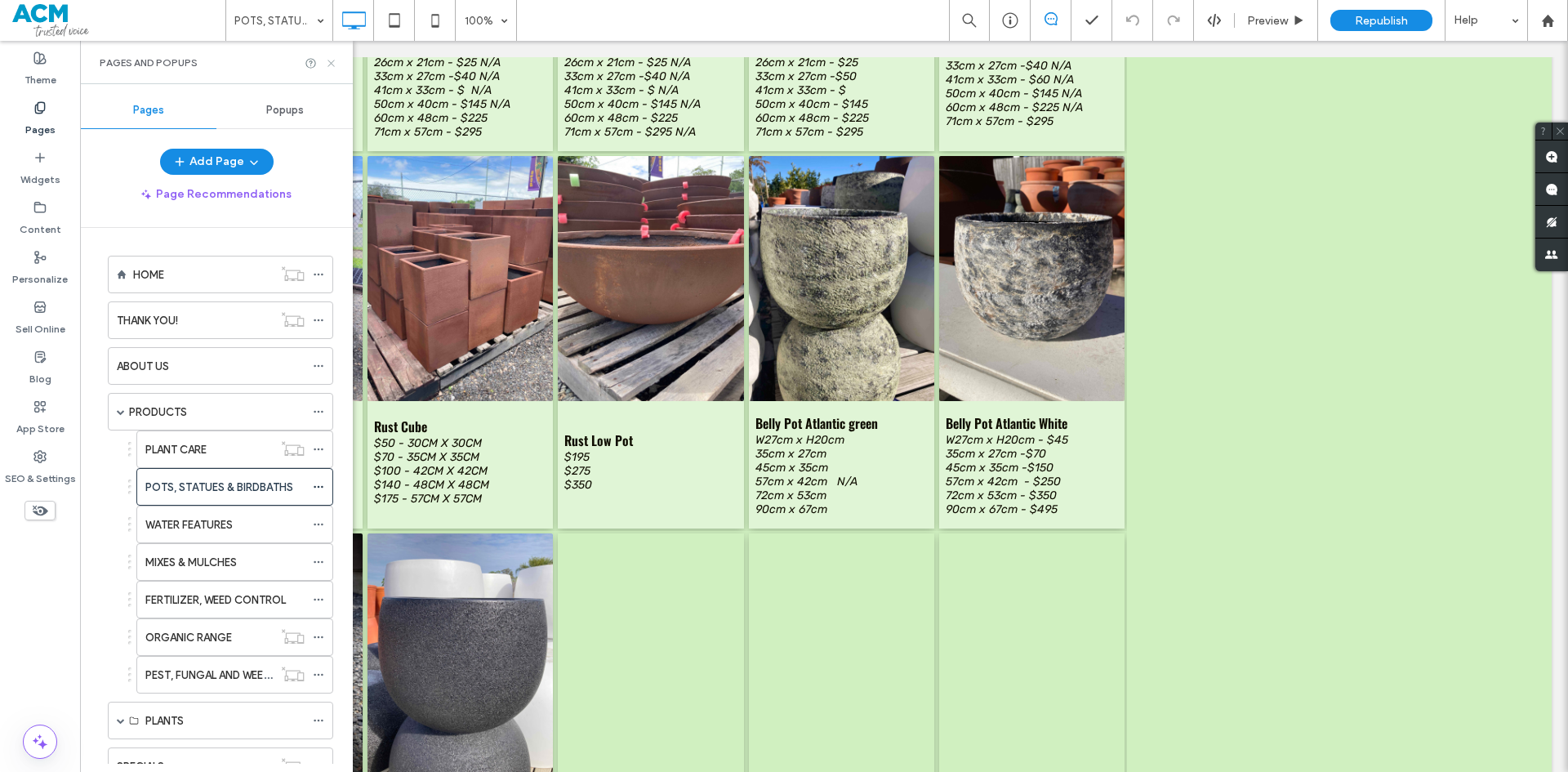
drag, startPoint x: 328, startPoint y: 63, endPoint x: 248, endPoint y: 23, distance: 89.4
click at [328, 63] on icon at bounding box center [331, 63] width 12 height 12
